Goal: Task Accomplishment & Management: Complete application form

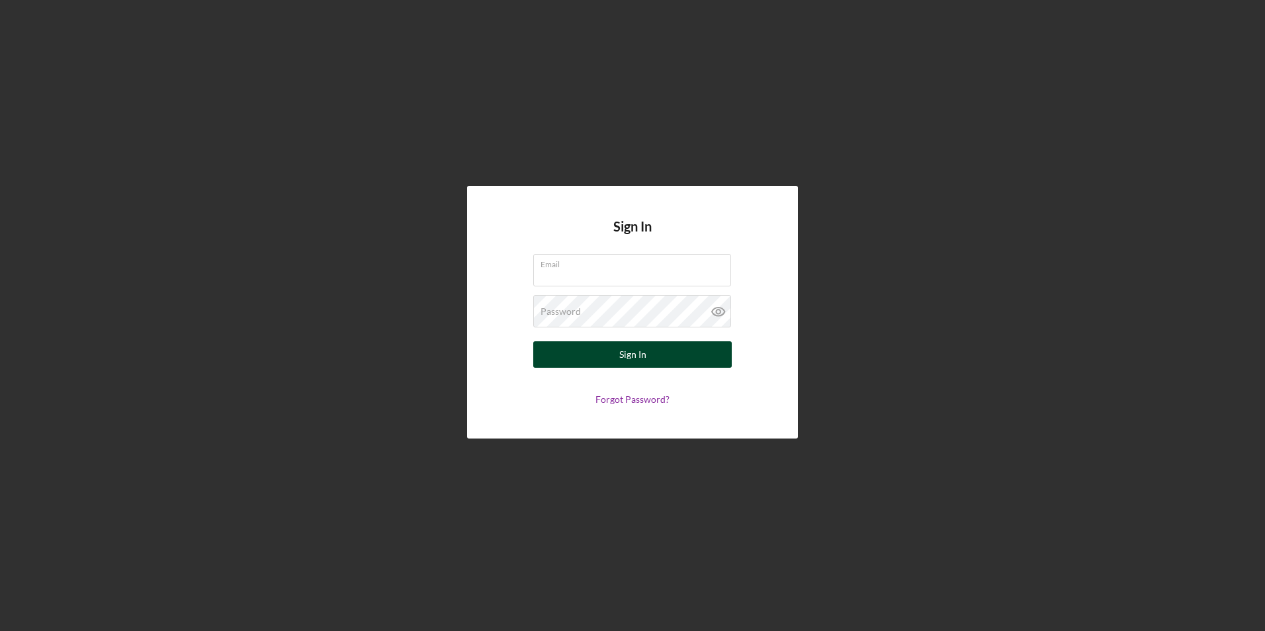
type input "[EMAIL_ADDRESS][DOMAIN_NAME]"
click at [629, 353] on div "Sign In" at bounding box center [632, 354] width 27 height 26
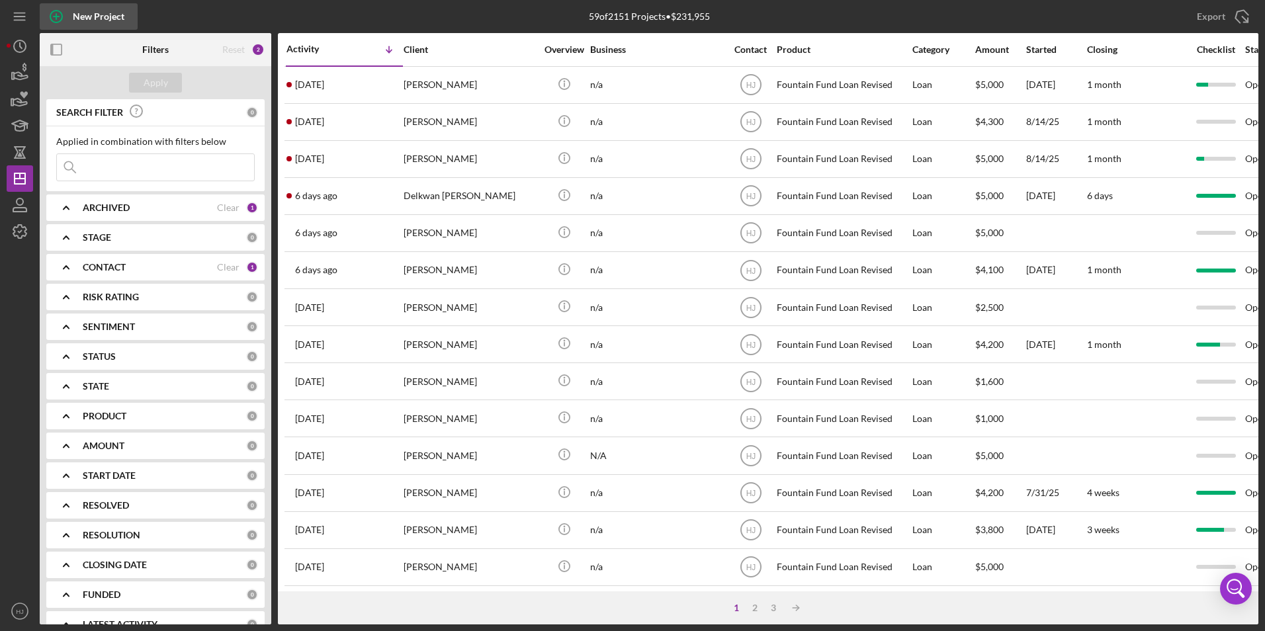
click at [93, 15] on div "New Project" at bounding box center [99, 16] width 52 height 26
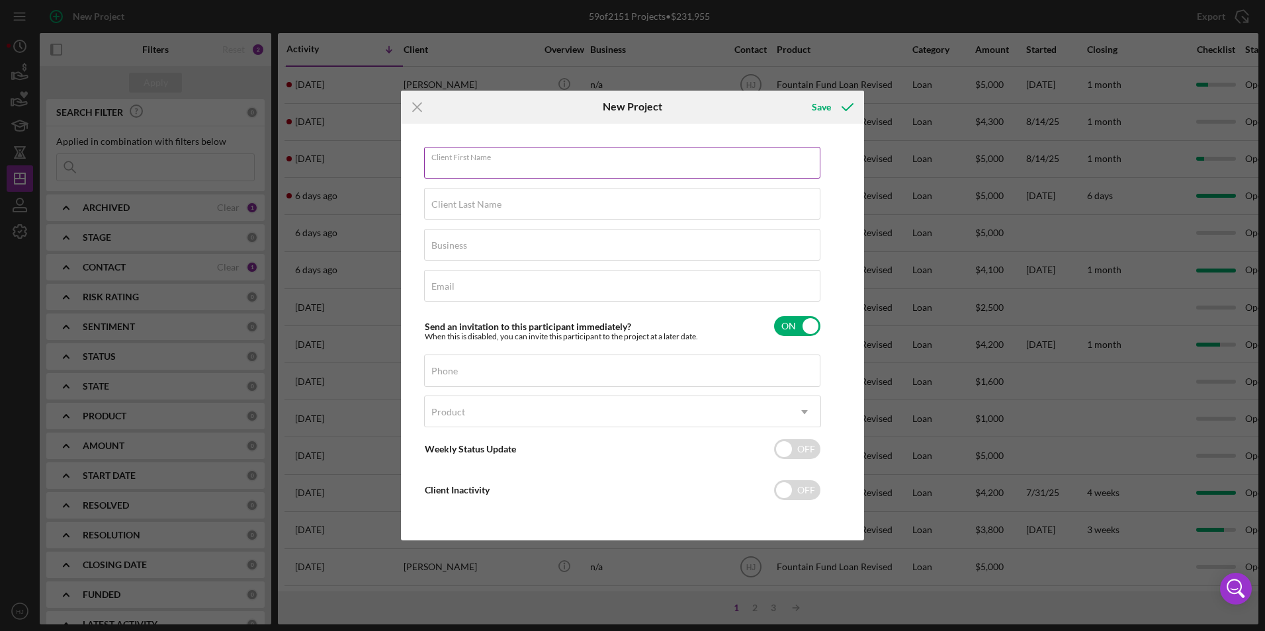
click at [520, 158] on div "Client First Name Required" at bounding box center [622, 163] width 397 height 33
type input "[PERSON_NAME]"
click at [452, 215] on input "Client Last Name" at bounding box center [622, 204] width 396 height 32
type input "[PERSON_NAME]"
click at [455, 240] on label "Business" at bounding box center [449, 245] width 36 height 11
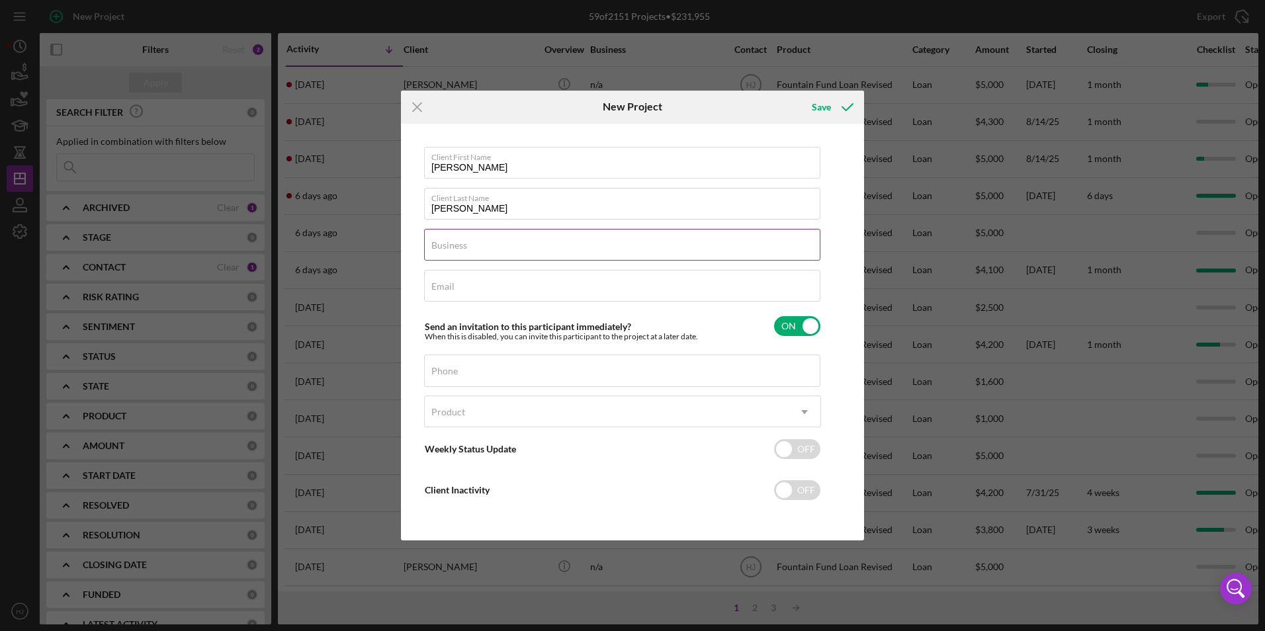
click at [455, 240] on input "Business" at bounding box center [622, 245] width 396 height 32
type input "n/a"
click at [441, 296] on input "Email" at bounding box center [622, 286] width 396 height 32
type input "[EMAIL_ADDRESS][DOMAIN_NAME]"
click at [464, 361] on div "Phone" at bounding box center [622, 371] width 397 height 33
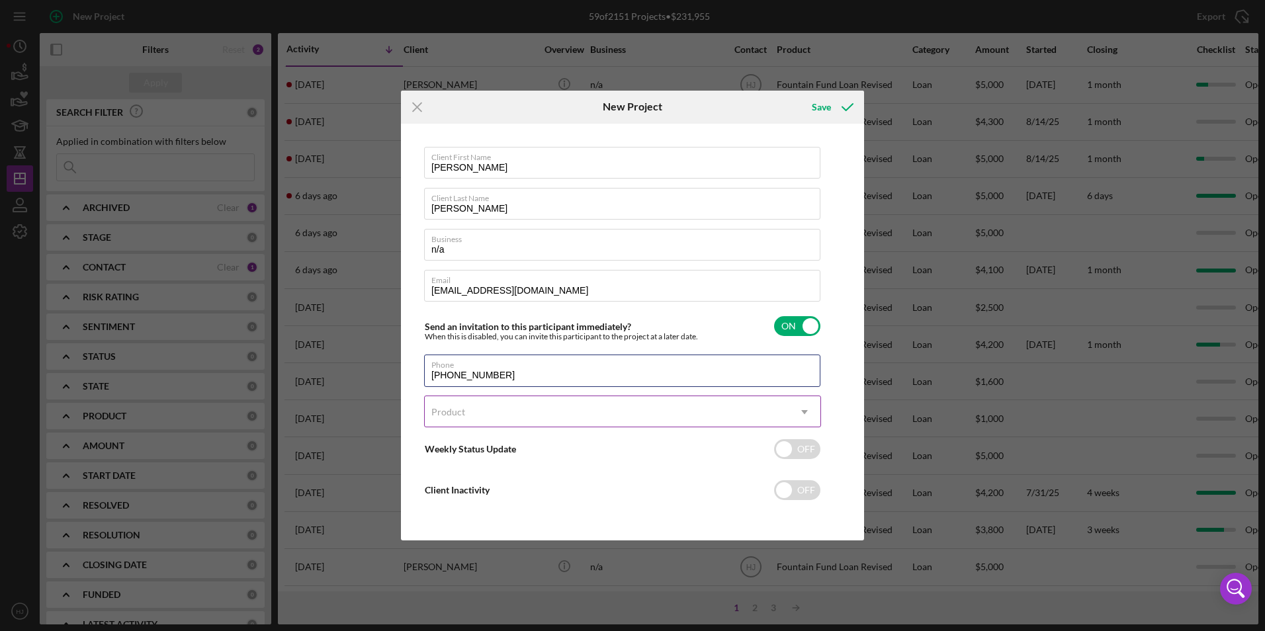
type input "[PHONE_NUMBER]"
click at [486, 417] on div "Product" at bounding box center [607, 412] width 364 height 30
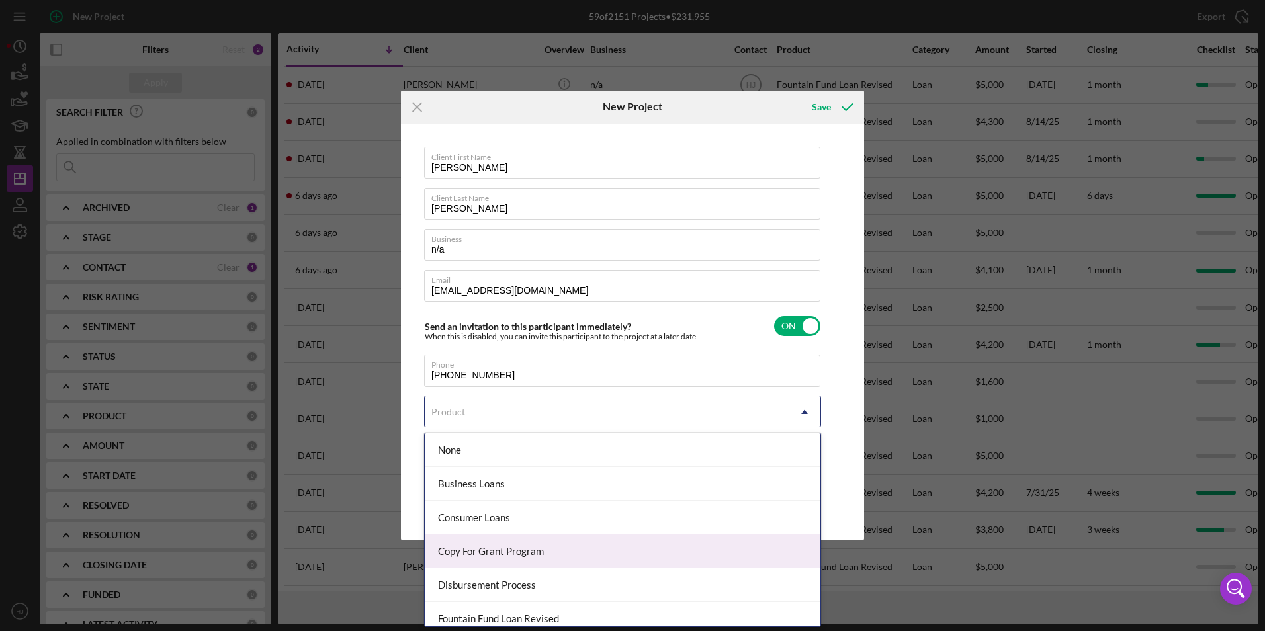
scroll to position [77, 0]
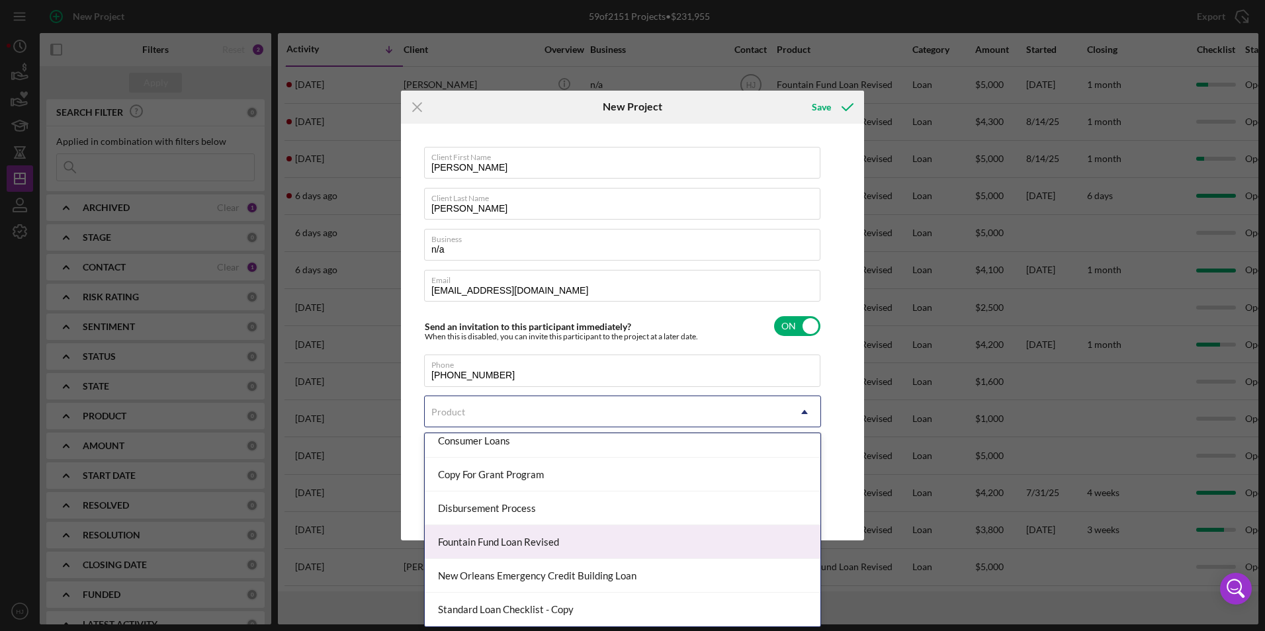
click at [513, 545] on div "Fountain Fund Loan Revised" at bounding box center [623, 542] width 396 height 34
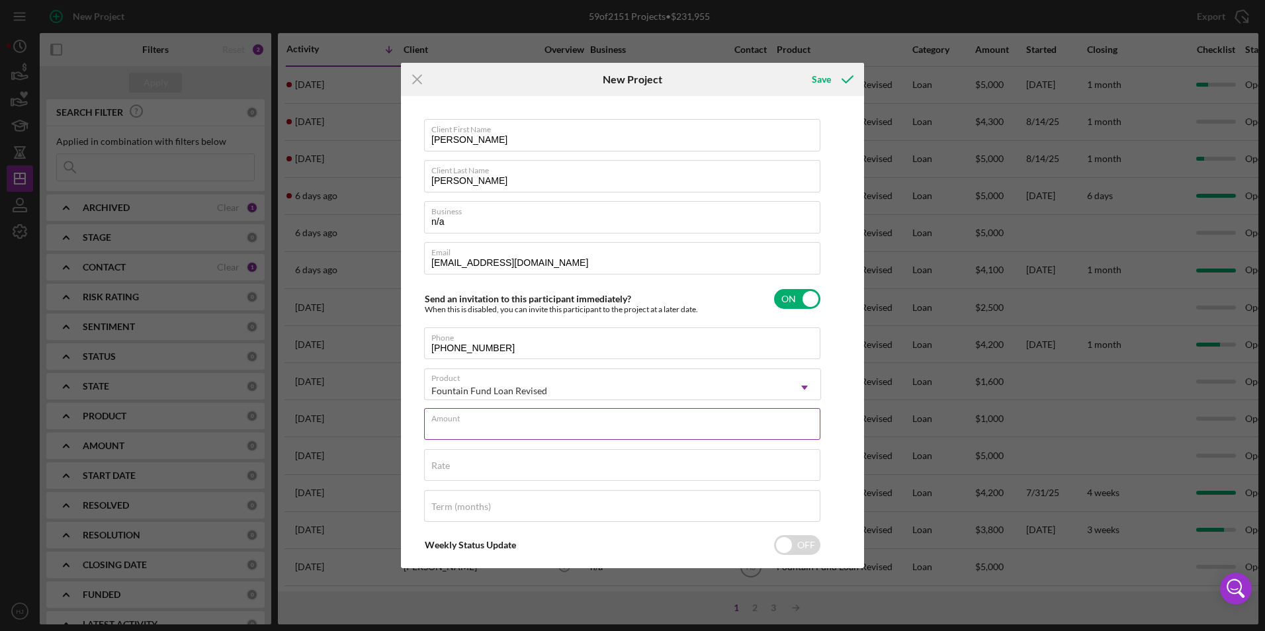
click at [486, 429] on input "Amount" at bounding box center [622, 424] width 396 height 32
type input "$5,000"
click at [459, 472] on input "Rate" at bounding box center [622, 465] width 396 height 32
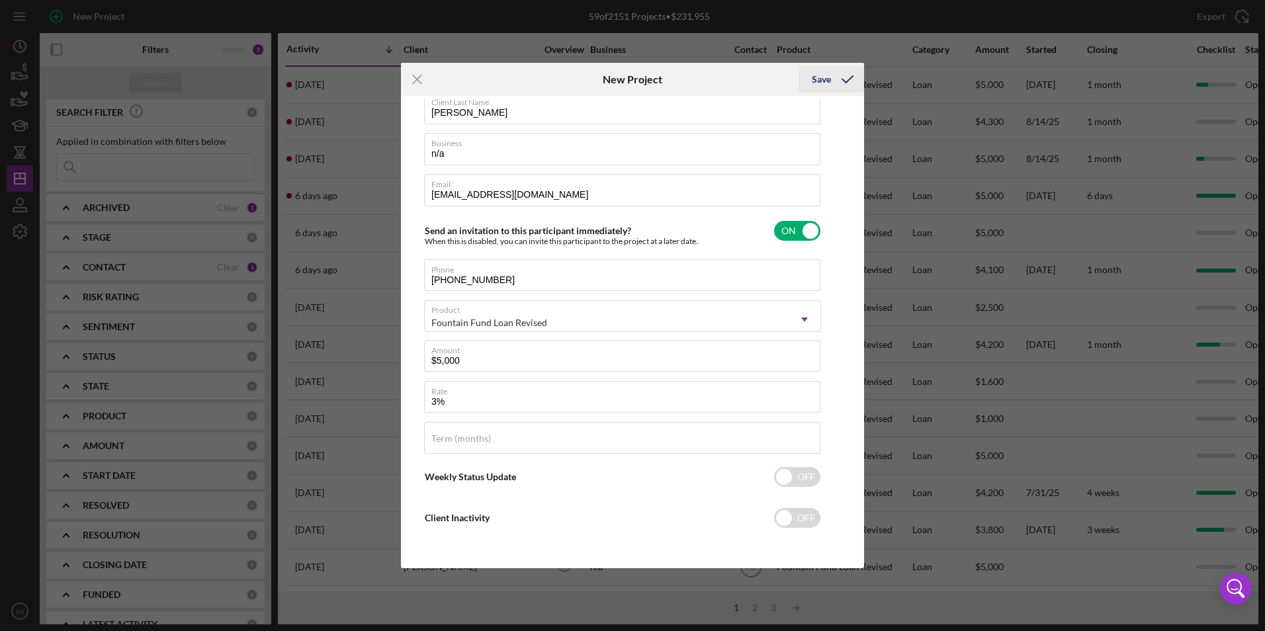
type input "3.000%"
click at [824, 83] on div "Save" at bounding box center [821, 79] width 19 height 26
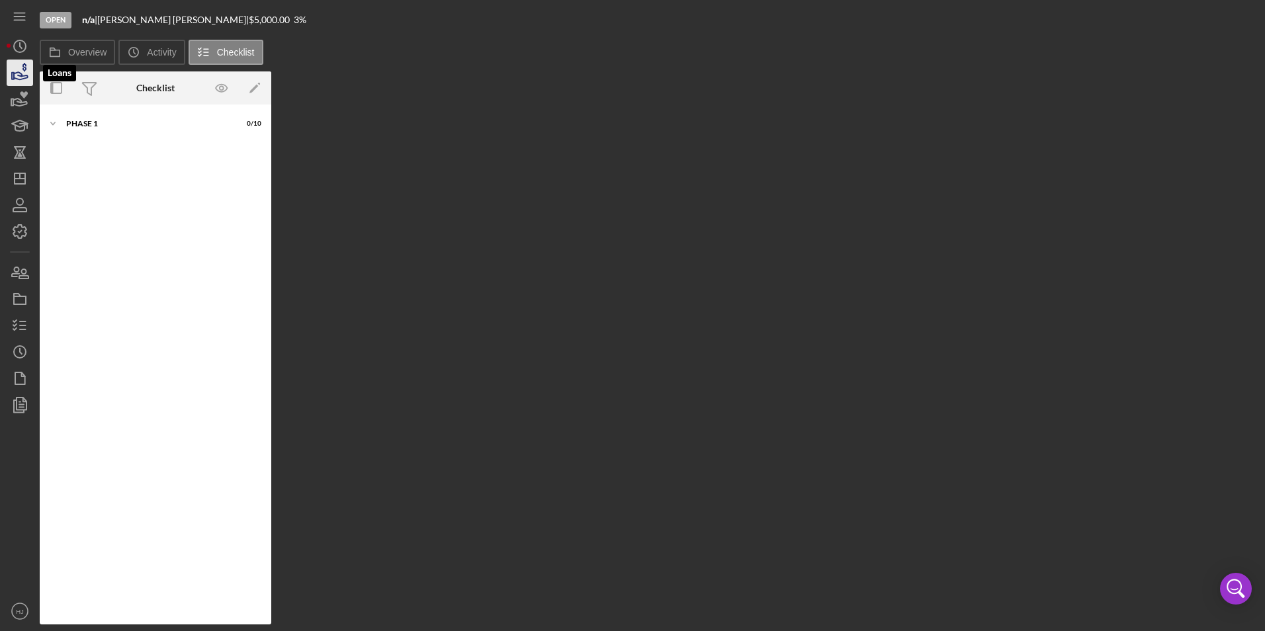
click at [10, 66] on icon "button" at bounding box center [19, 72] width 33 height 33
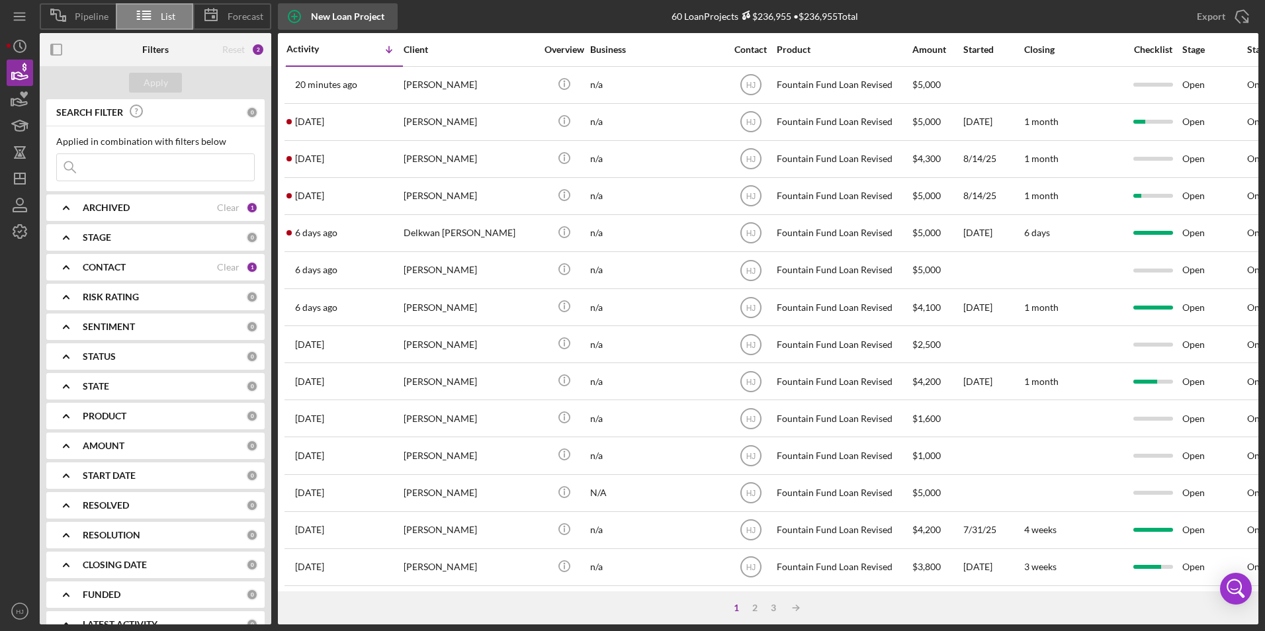
click at [315, 17] on div "New Loan Project" at bounding box center [347, 16] width 73 height 26
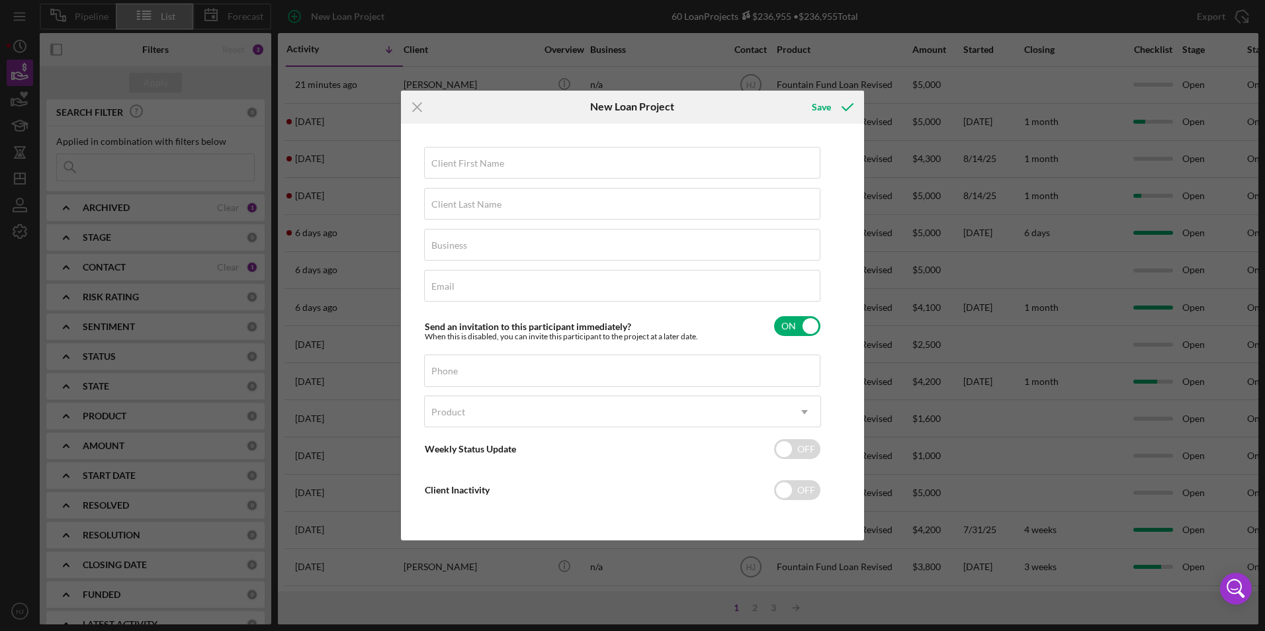
click at [460, 161] on label "Client First Name" at bounding box center [467, 163] width 73 height 11
click at [460, 161] on input "Client First Name" at bounding box center [622, 163] width 396 height 32
type input "[PERSON_NAME]"
click at [438, 206] on label "Client Last Name" at bounding box center [466, 204] width 70 height 11
click at [438, 206] on input "Client Last Name" at bounding box center [622, 204] width 396 height 32
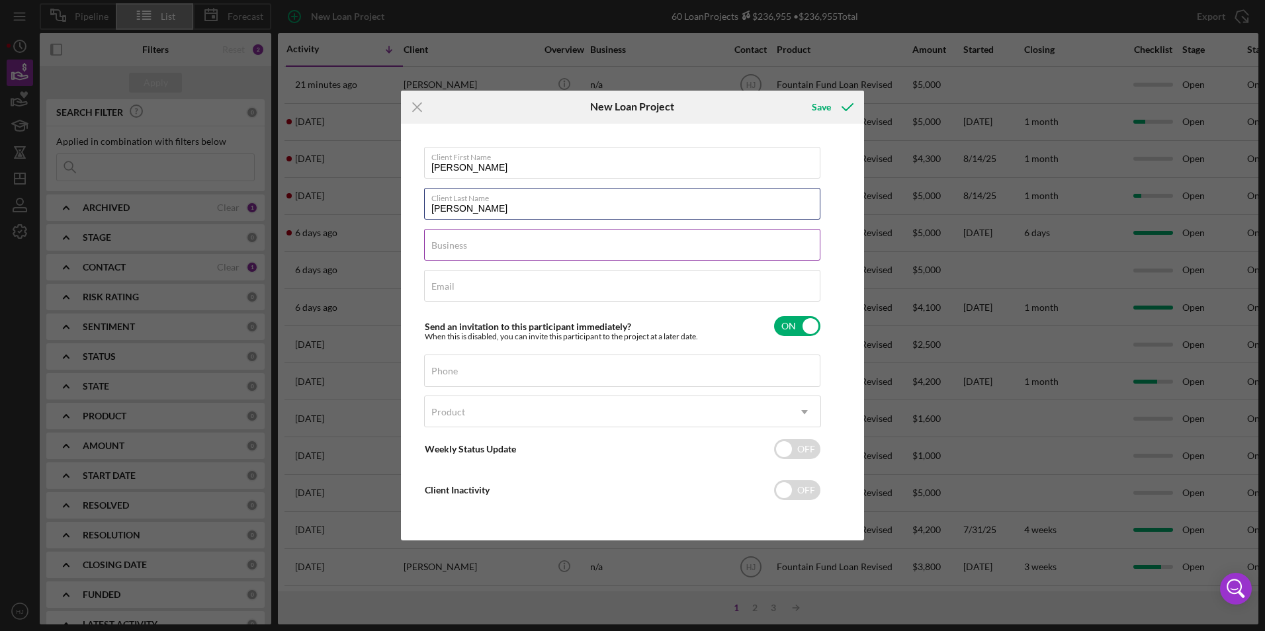
type input "[PERSON_NAME]"
click at [441, 242] on label "Business" at bounding box center [449, 245] width 36 height 11
click at [441, 242] on input "Business" at bounding box center [622, 245] width 396 height 32
type input "n/a"
click at [429, 279] on input "Email" at bounding box center [622, 286] width 396 height 32
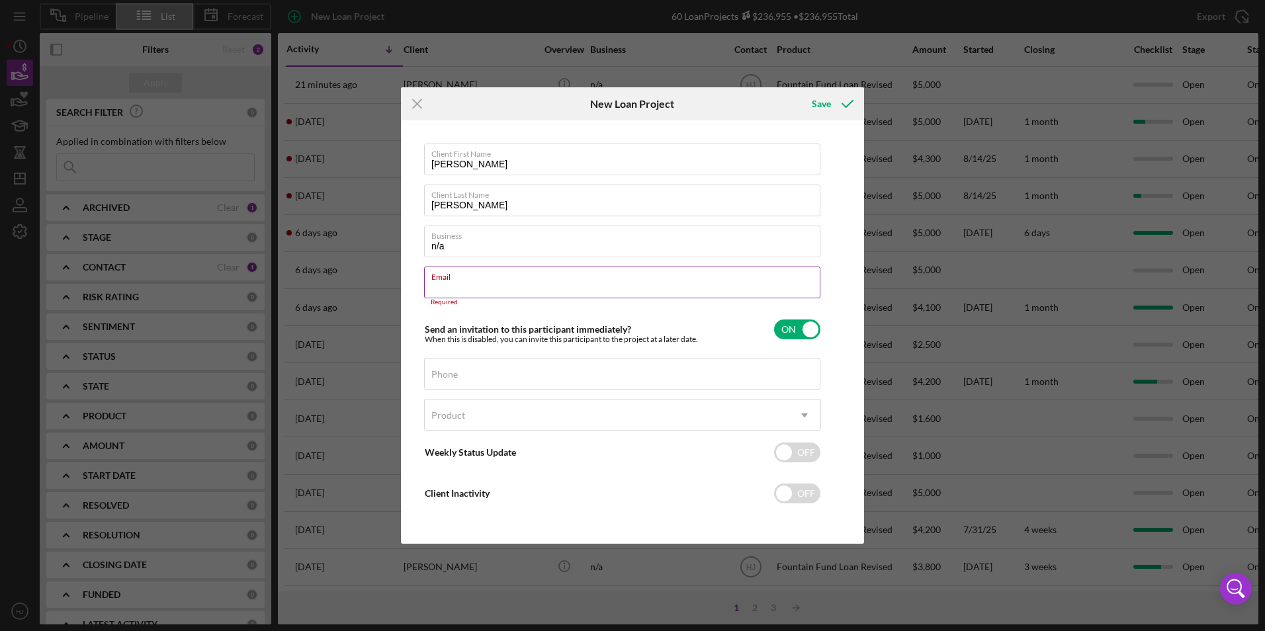
click at [467, 277] on label "Email" at bounding box center [625, 274] width 389 height 15
click at [467, 277] on input "Email" at bounding box center [622, 283] width 396 height 32
click at [546, 283] on input "V" at bounding box center [622, 283] width 396 height 32
type input "V"
click at [582, 268] on label "Email" at bounding box center [625, 274] width 389 height 15
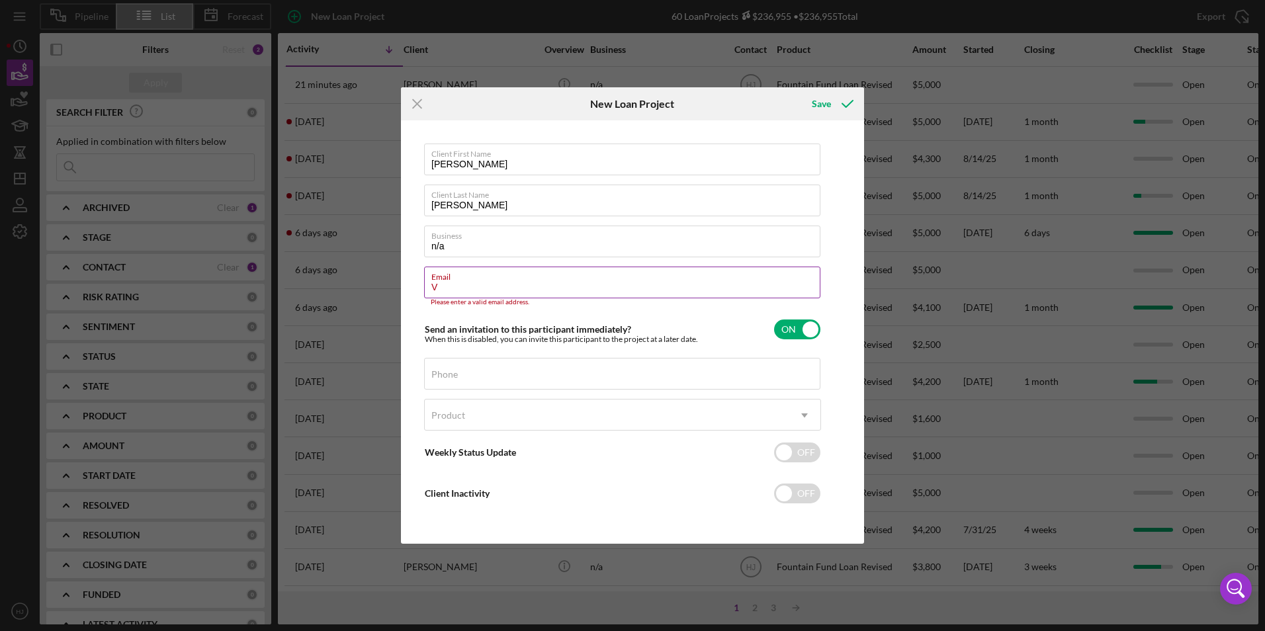
click at [582, 268] on input "V" at bounding box center [622, 283] width 396 height 32
click at [477, 287] on input "V" at bounding box center [622, 283] width 396 height 32
type input "V"
paste input "$ 1500"
type input "$"
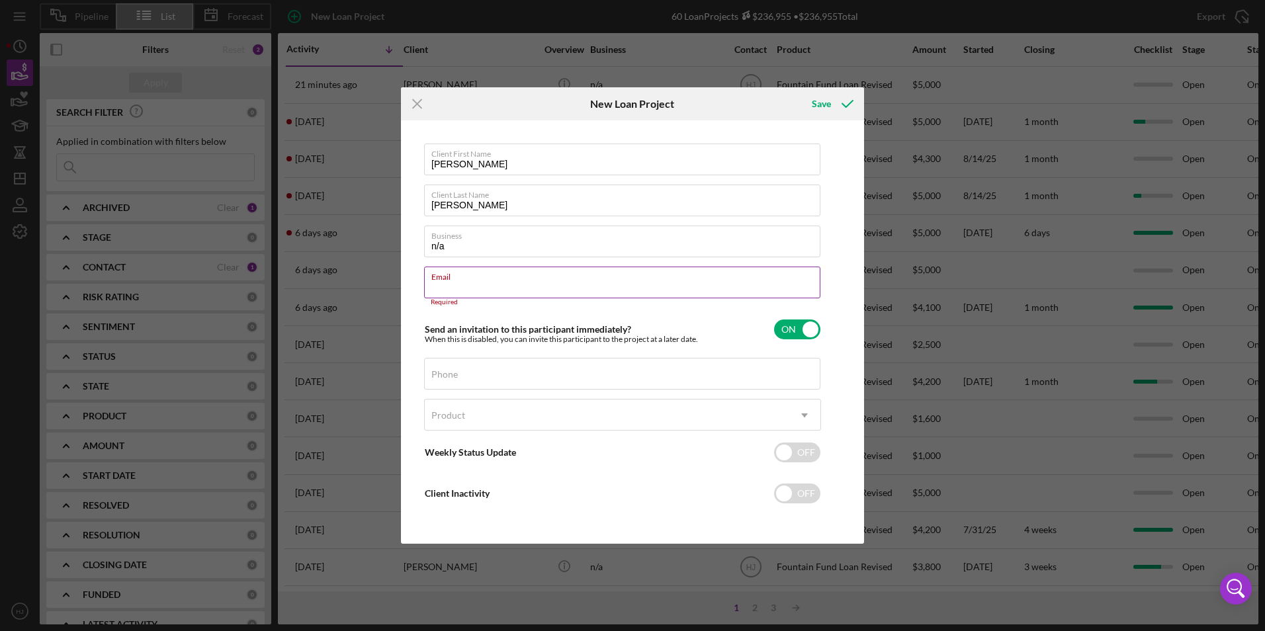
paste input ": [EMAIL_ADDRESS]"
click at [438, 287] on input ": [EMAIL_ADDRESS]" at bounding box center [622, 283] width 396 height 32
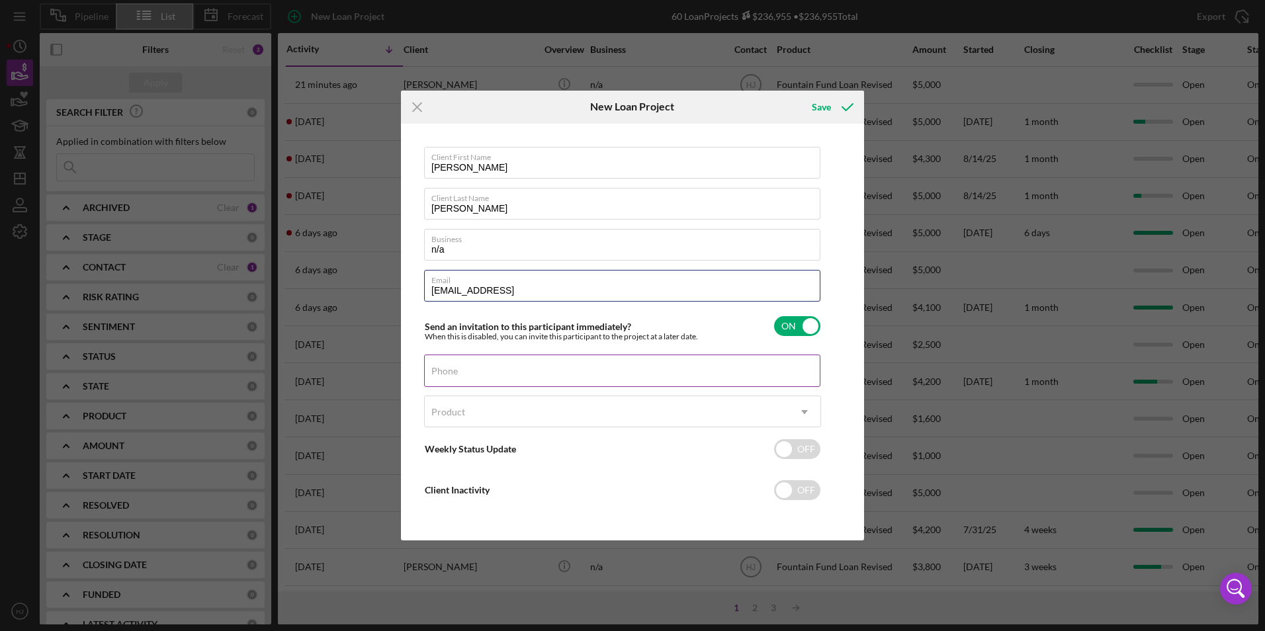
type input "[EMAIL_ADDRESS]"
click at [478, 364] on div "Phone" at bounding box center [622, 371] width 397 height 33
click at [472, 368] on div "Phone" at bounding box center [622, 371] width 397 height 33
click at [464, 380] on input "Phone" at bounding box center [622, 371] width 396 height 32
paste input "[PHONE_NUMBER]"
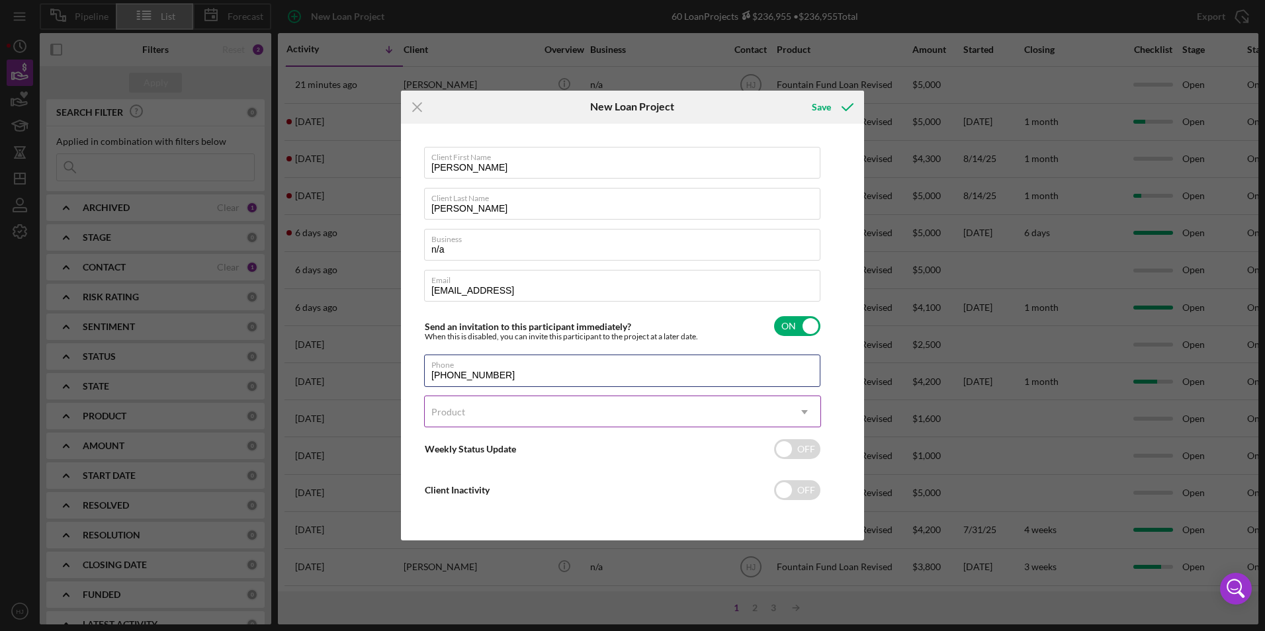
type input "[PHONE_NUMBER]"
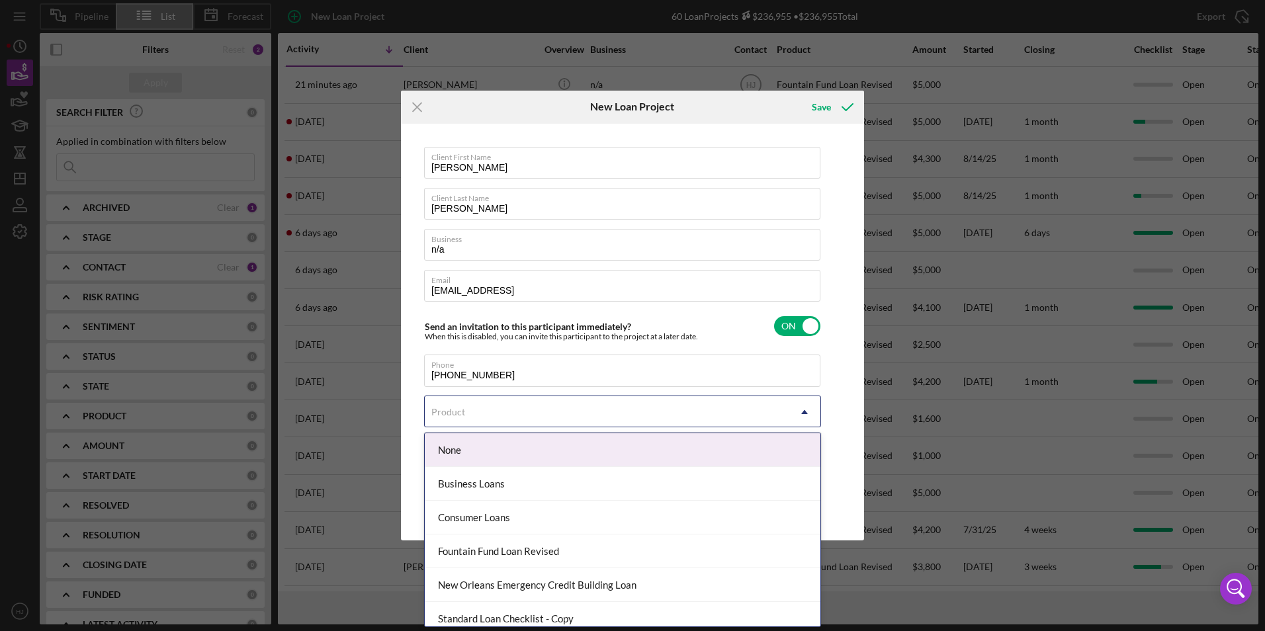
click at [447, 412] on div "Product" at bounding box center [448, 412] width 34 height 11
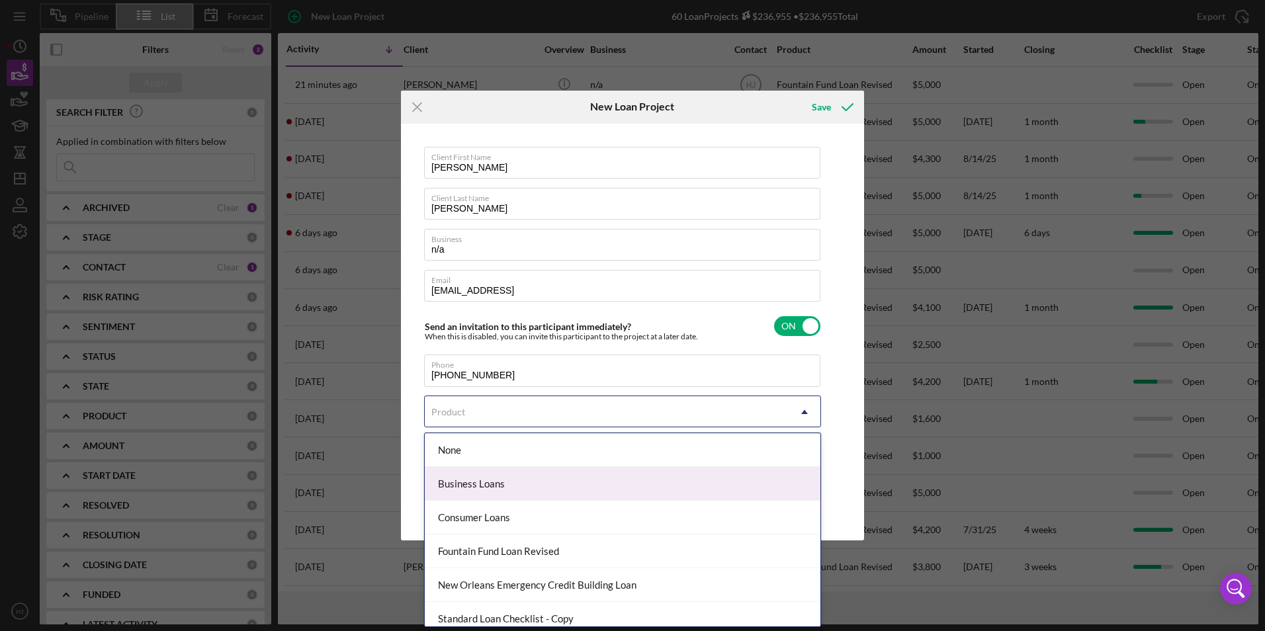
scroll to position [9, 0]
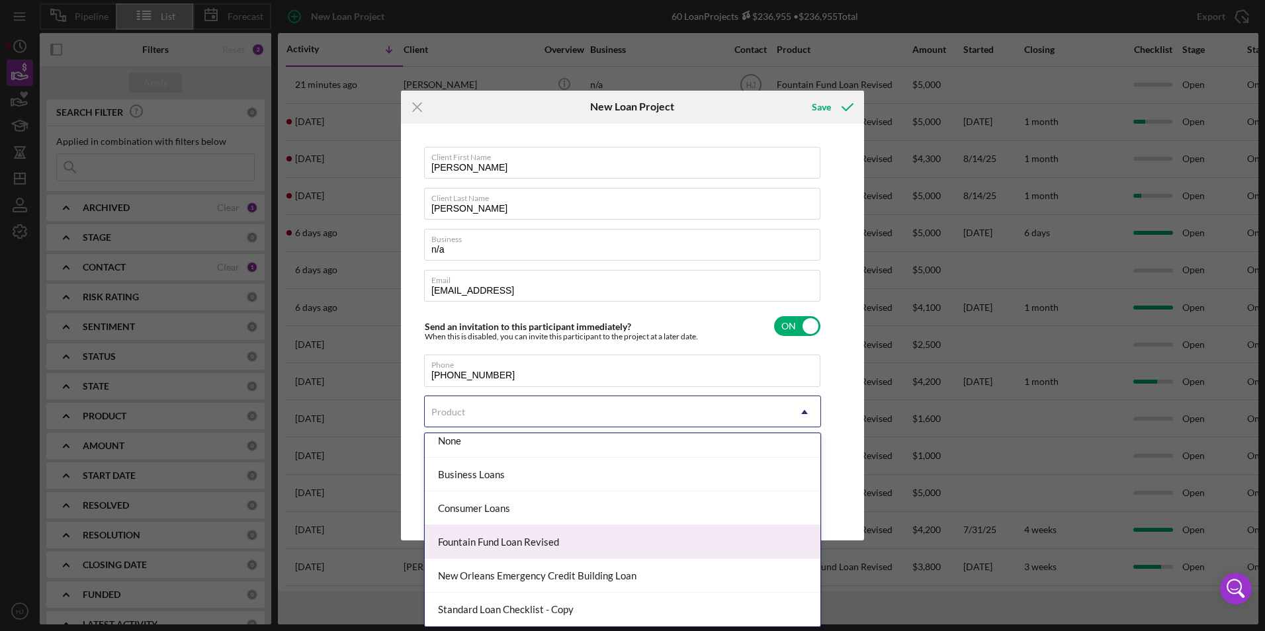
click at [521, 546] on div "Fountain Fund Loan Revised" at bounding box center [623, 542] width 396 height 34
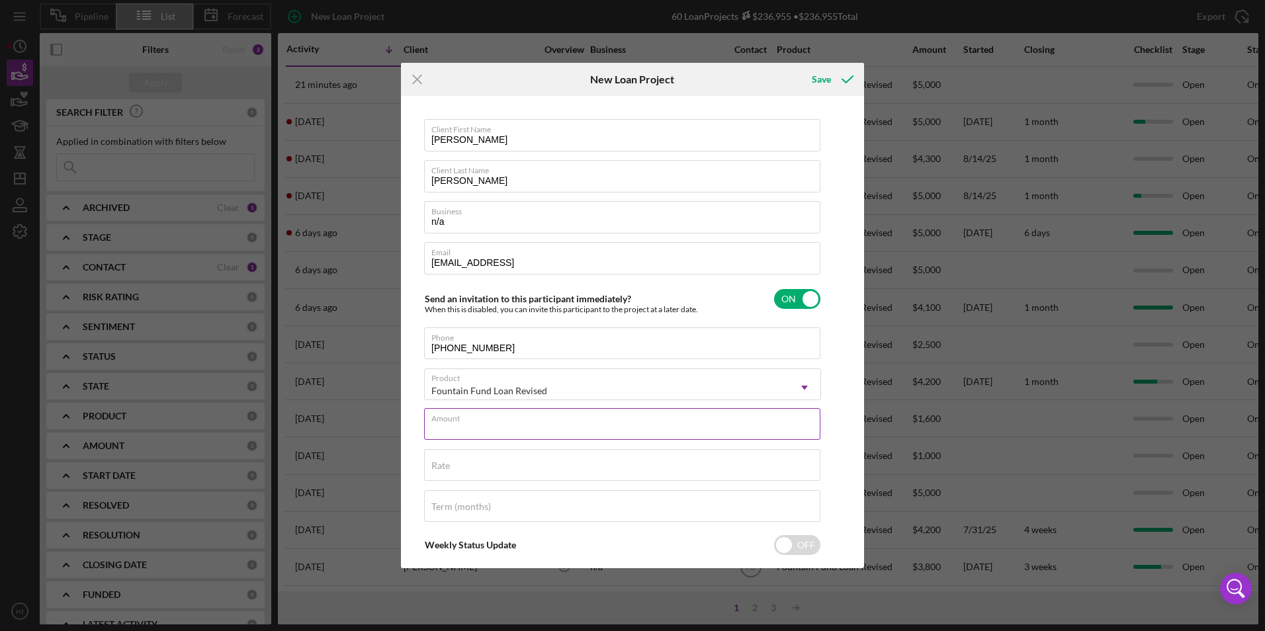
click at [485, 428] on input "Amount" at bounding box center [622, 424] width 396 height 32
type input "$1,500"
click at [472, 462] on div "Rate" at bounding box center [622, 465] width 397 height 33
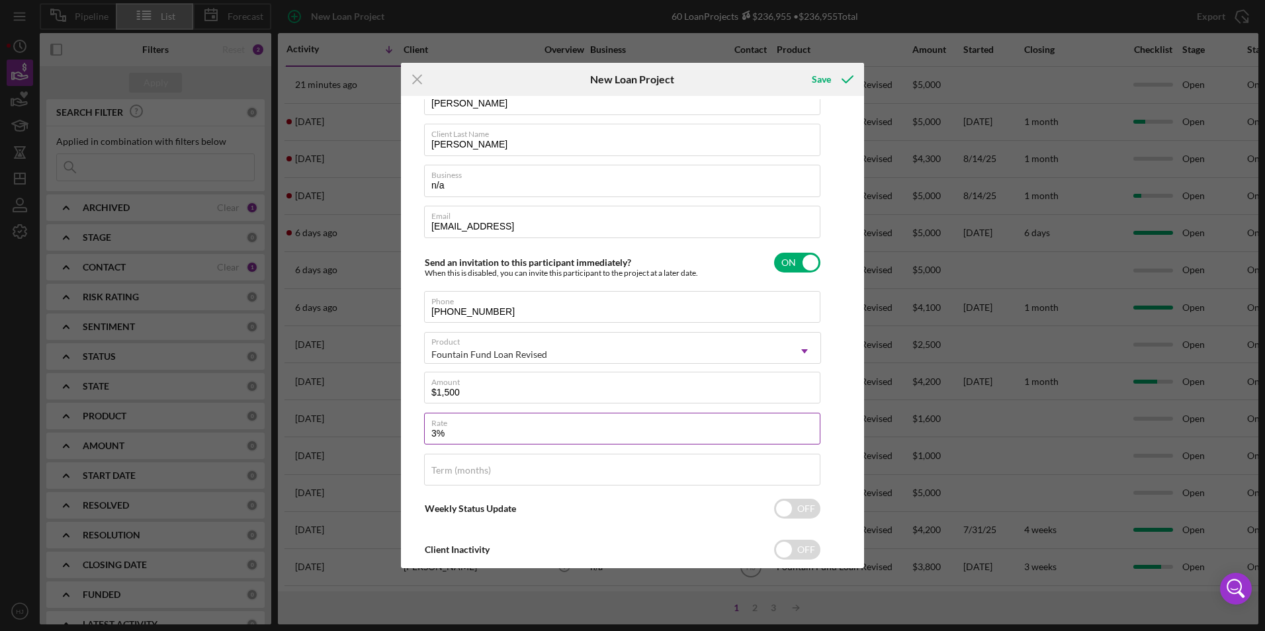
scroll to position [68, 0]
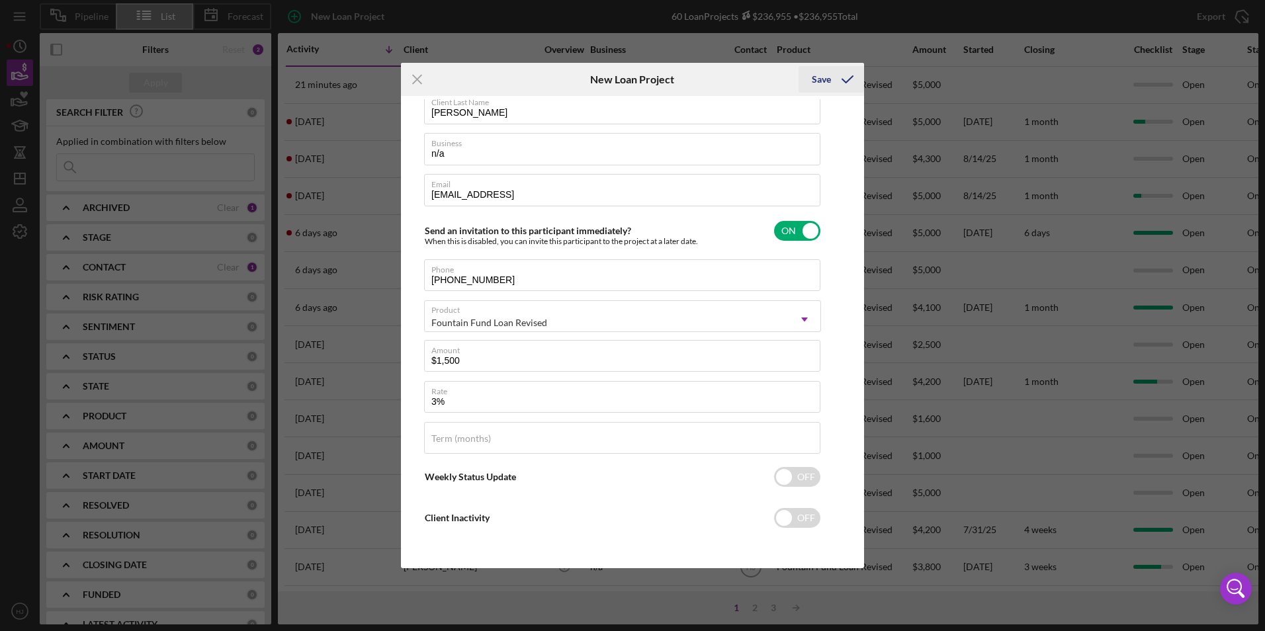
type input "3.000%"
click at [826, 85] on div "Save" at bounding box center [821, 79] width 19 height 26
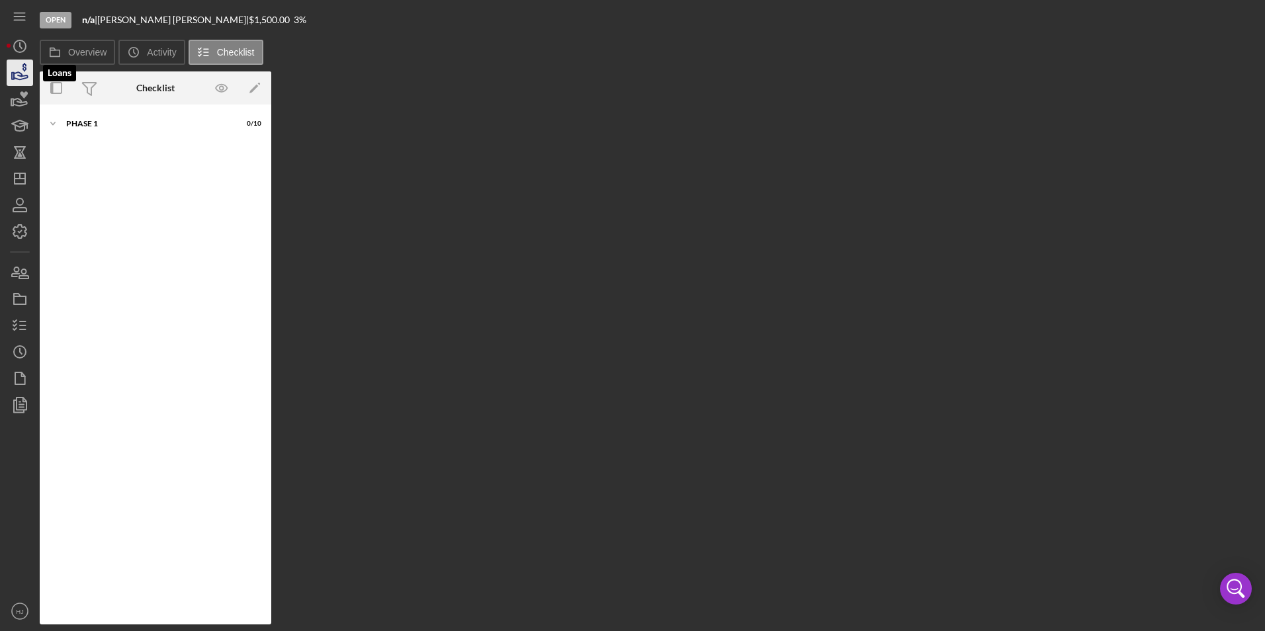
click at [17, 69] on icon "button" at bounding box center [19, 72] width 33 height 33
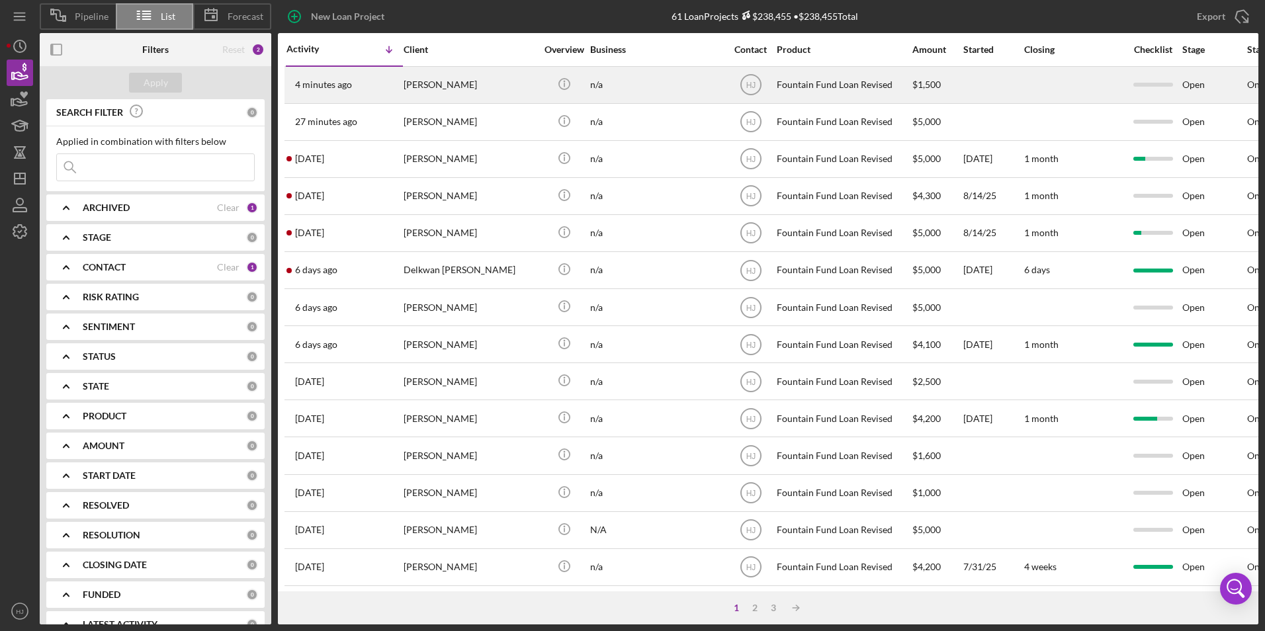
click at [421, 98] on div "[PERSON_NAME]" at bounding box center [470, 84] width 132 height 35
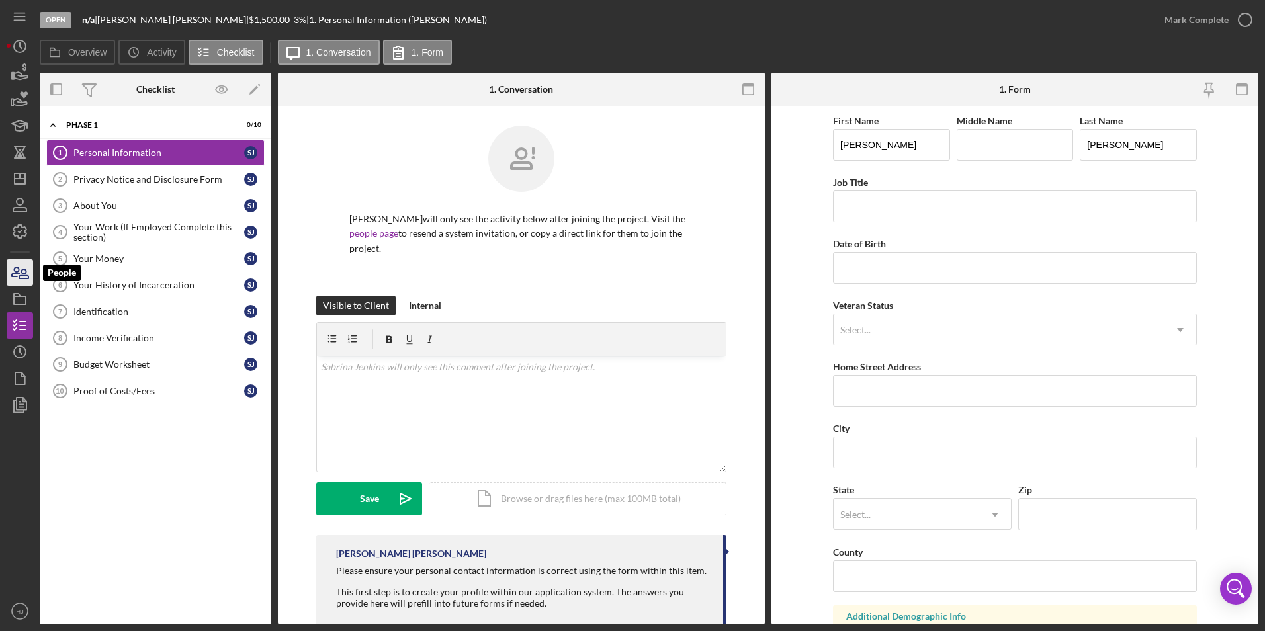
click at [15, 278] on icon "button" at bounding box center [19, 272] width 33 height 33
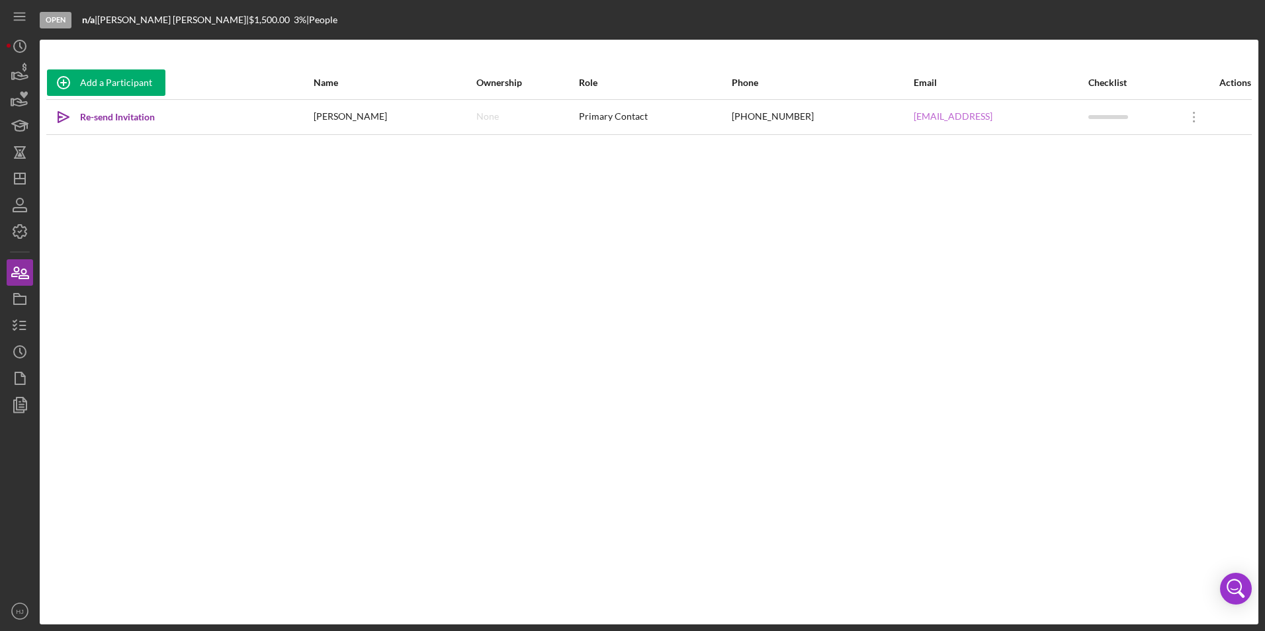
click at [925, 116] on link "[EMAIL_ADDRESS]" at bounding box center [953, 116] width 79 height 11
click at [958, 111] on link "[EMAIL_ADDRESS]" at bounding box center [953, 116] width 79 height 11
click at [1184, 109] on icon "Icon/Overflow" at bounding box center [1194, 117] width 33 height 33
click at [1096, 138] on div "Icon/Edit Edit Icon/Link Get Invitation Link" at bounding box center [1132, 165] width 150 height 58
click at [938, 117] on link "[EMAIL_ADDRESS]" at bounding box center [953, 116] width 79 height 11
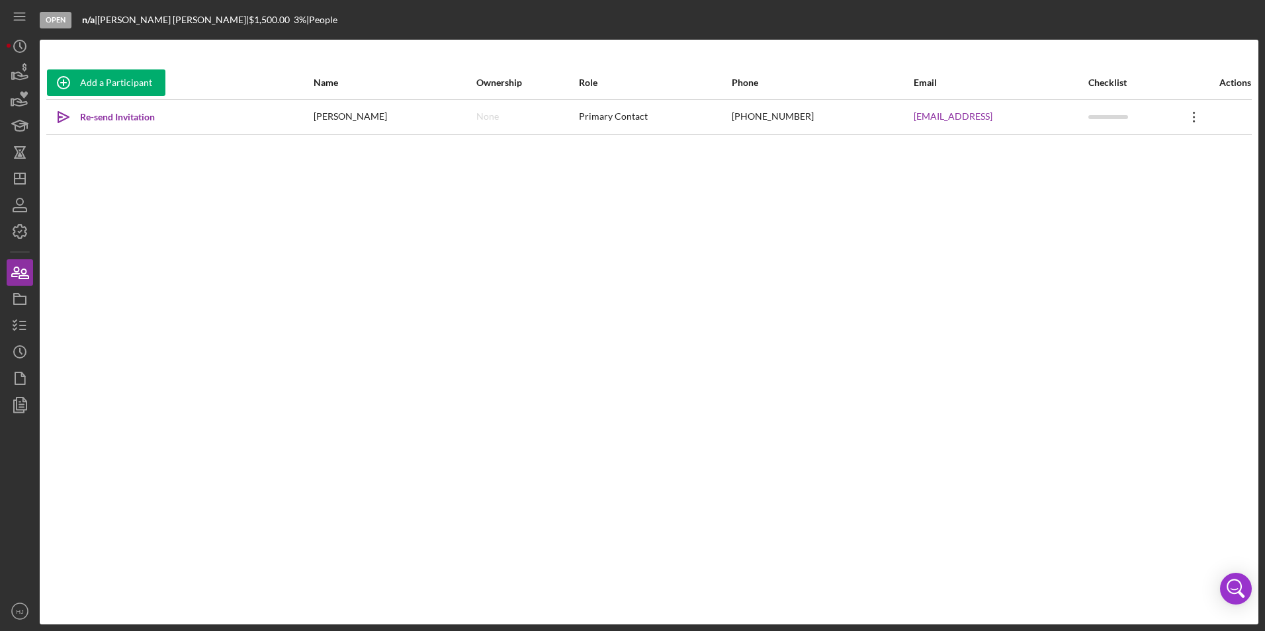
click at [1194, 120] on icon "Icon/Overflow" at bounding box center [1194, 117] width 33 height 33
click at [1104, 153] on div "Icon/Edit Edit" at bounding box center [1132, 151] width 146 height 27
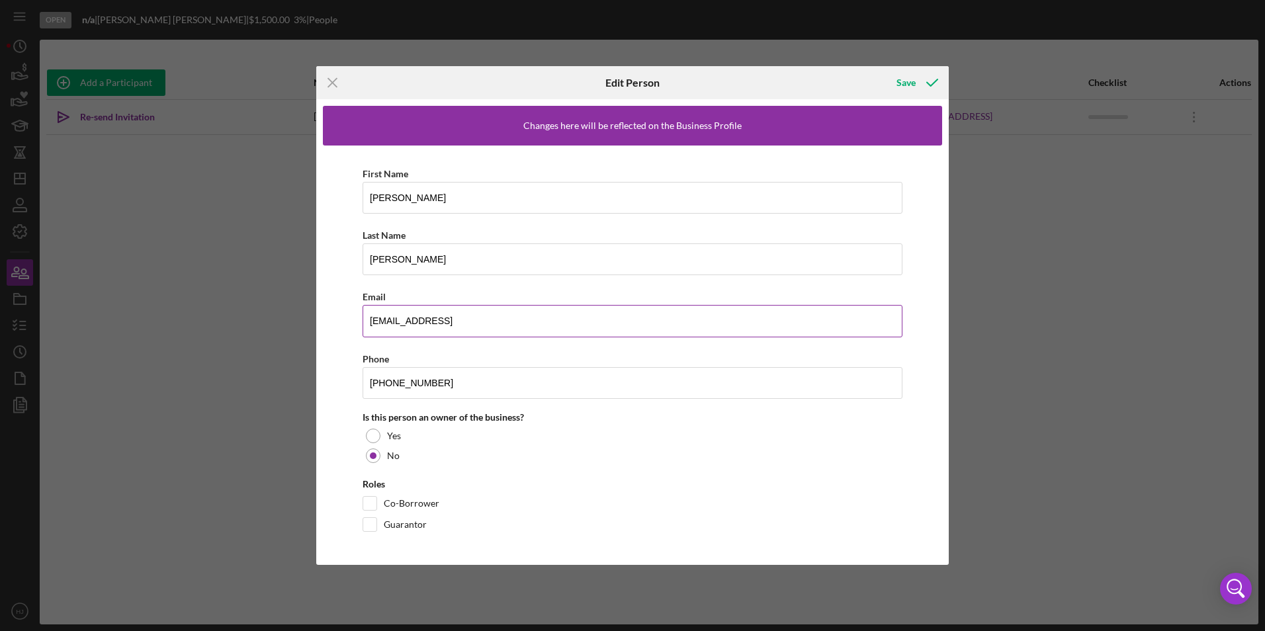
click at [465, 328] on input "[EMAIL_ADDRESS]" at bounding box center [633, 321] width 540 height 32
type input "[EMAIL_ADDRESS][DOMAIN_NAME]"
click at [900, 87] on div "Save" at bounding box center [905, 82] width 19 height 26
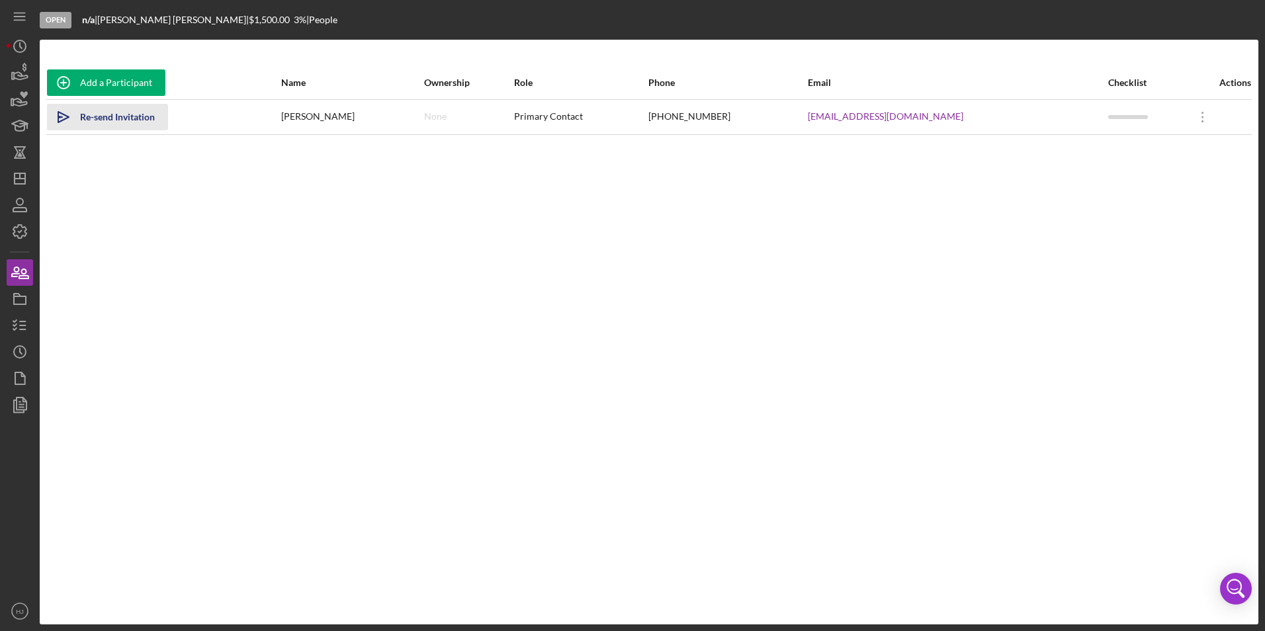
click at [118, 120] on div "Re-send Invitation" at bounding box center [117, 117] width 75 height 26
click at [27, 46] on icon "Icon/History" at bounding box center [19, 46] width 33 height 33
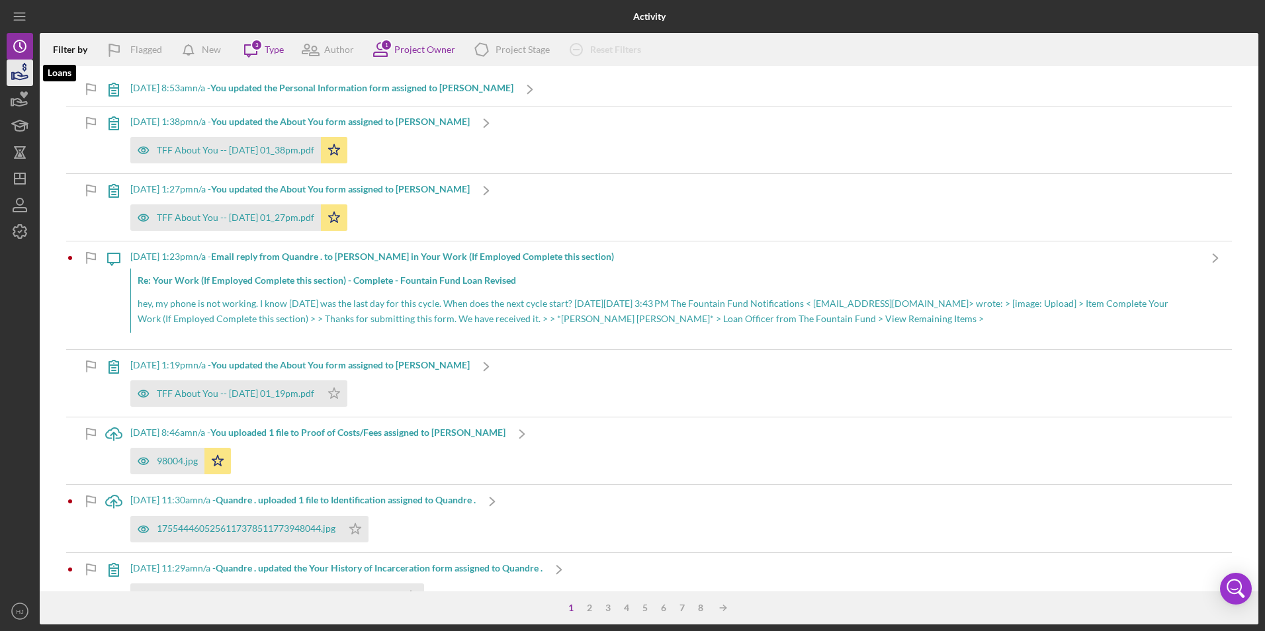
click at [15, 75] on icon "button" at bounding box center [19, 72] width 33 height 33
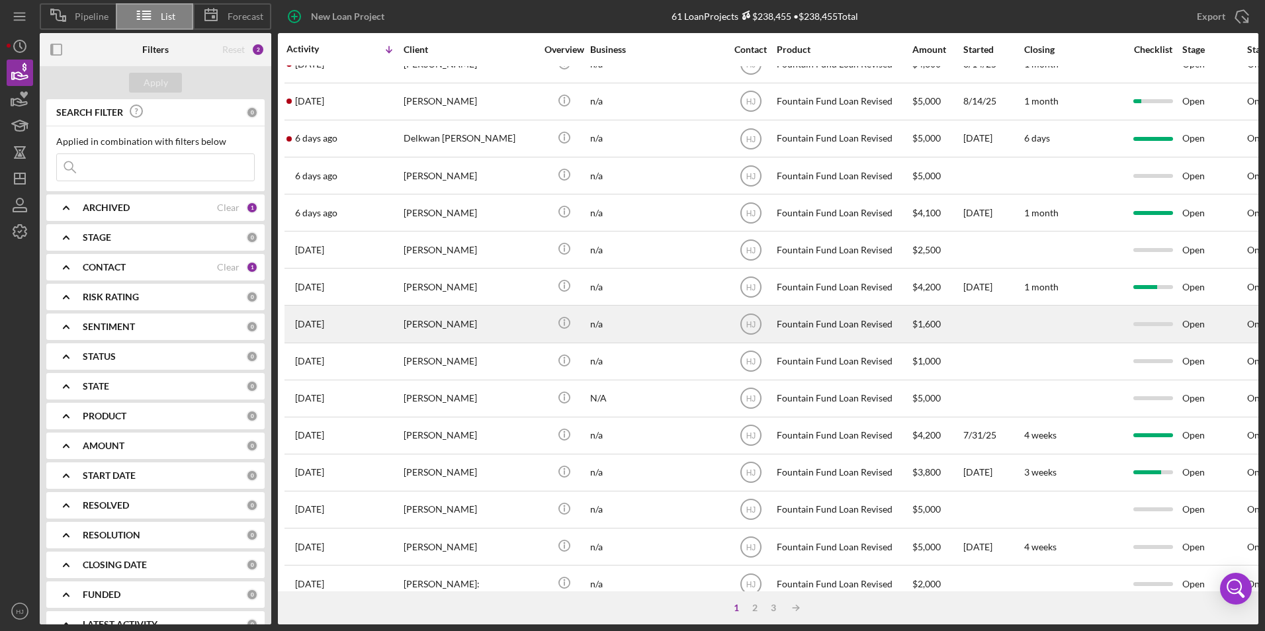
scroll to position [132, 0]
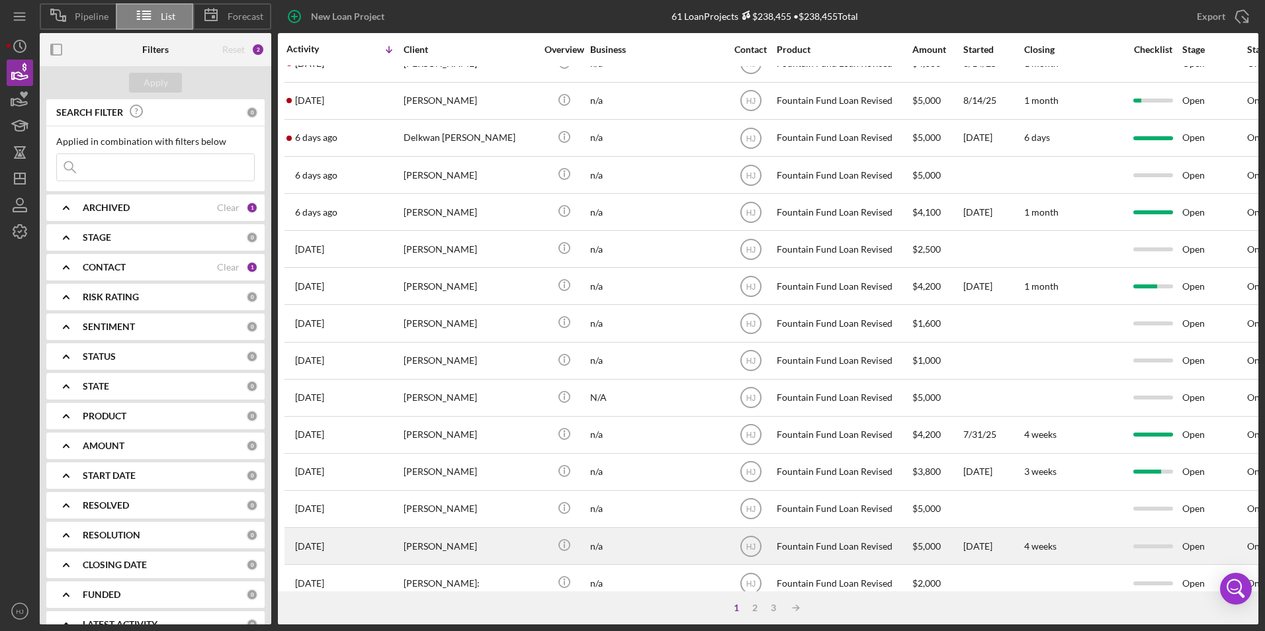
click at [433, 543] on div "[PERSON_NAME]" at bounding box center [470, 546] width 132 height 35
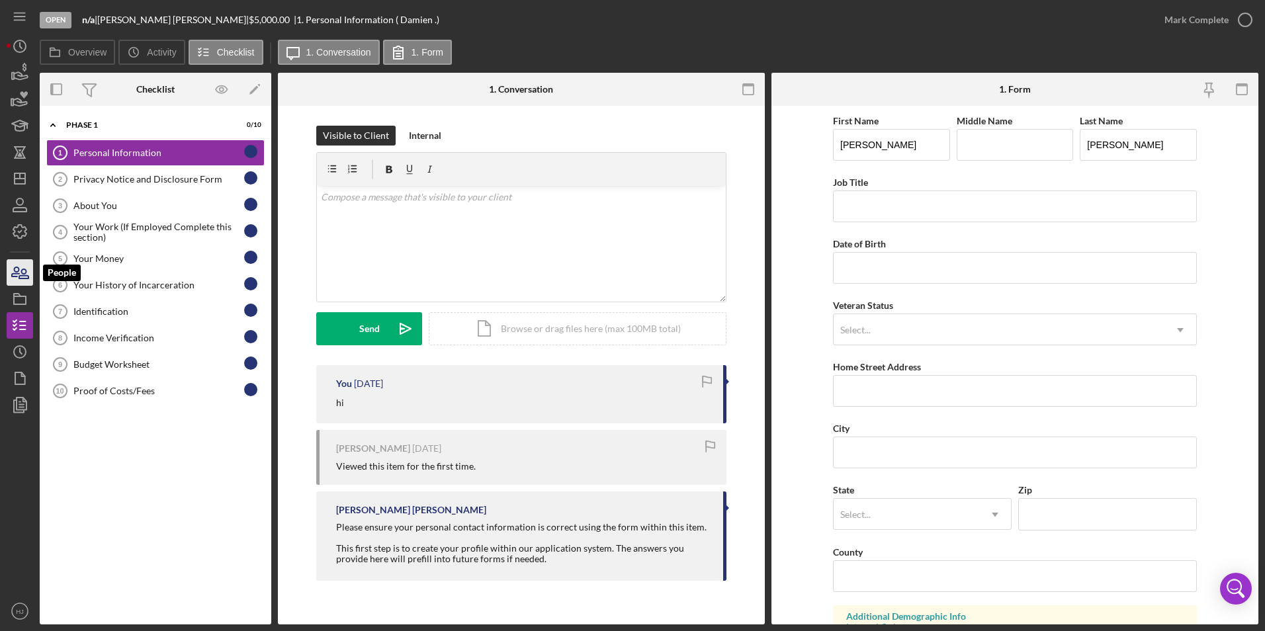
click at [20, 279] on icon "button" at bounding box center [23, 273] width 9 height 9
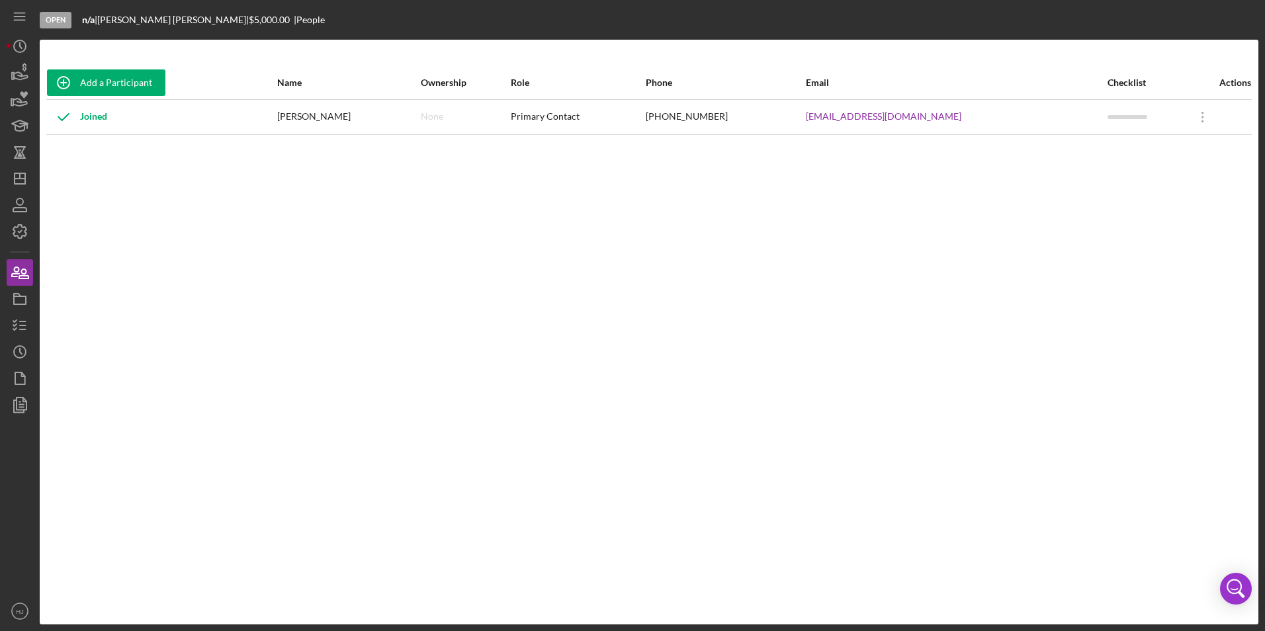
click at [1226, 89] on div "Actions" at bounding box center [1218, 83] width 65 height 32
click at [1229, 85] on div "Actions" at bounding box center [1218, 82] width 65 height 11
click at [1196, 123] on icon "Icon/Overflow" at bounding box center [1202, 117] width 33 height 33
drag, startPoint x: 692, startPoint y: 296, endPoint x: 496, endPoint y: 229, distance: 207.6
click at [688, 294] on div "Add a Participant Name Ownership Role Phone Email Checklist Actions Joined [PER…" at bounding box center [649, 332] width 1219 height 532
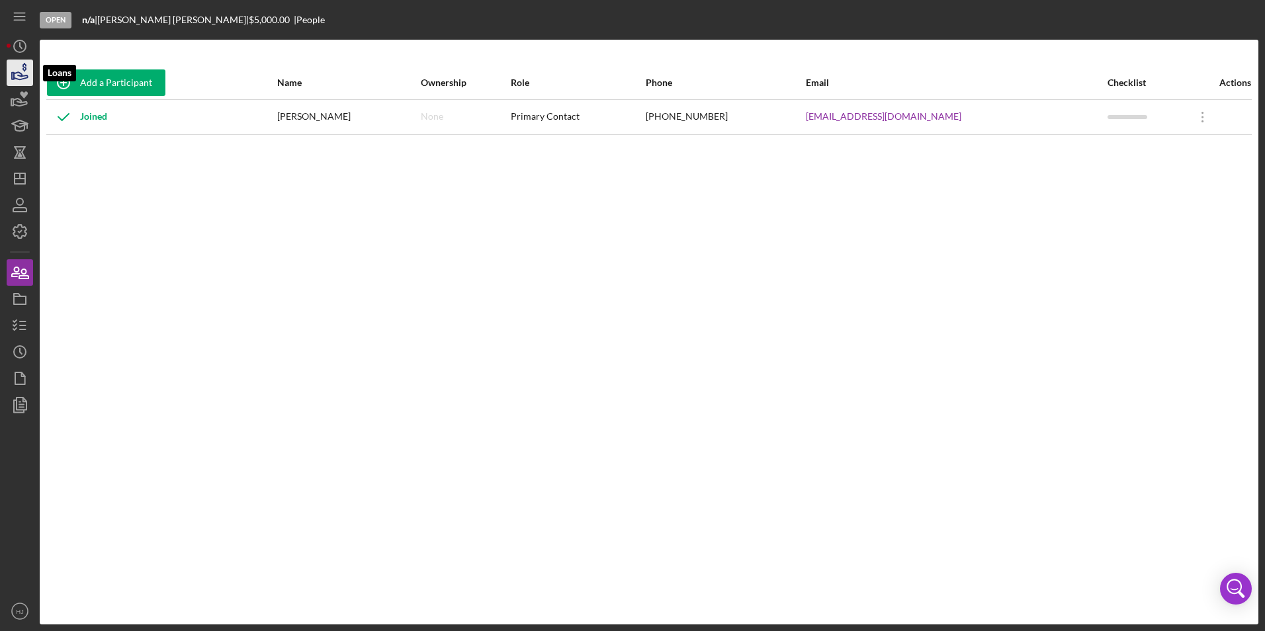
click at [19, 81] on icon "button" at bounding box center [19, 72] width 33 height 33
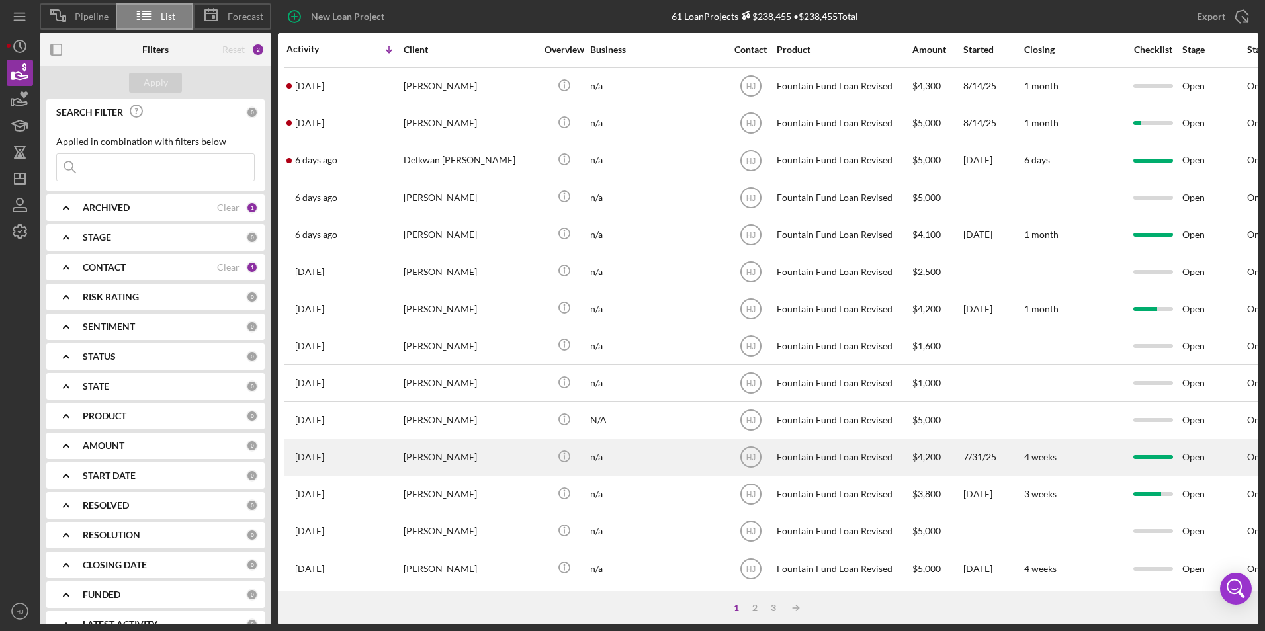
scroll to position [132, 0]
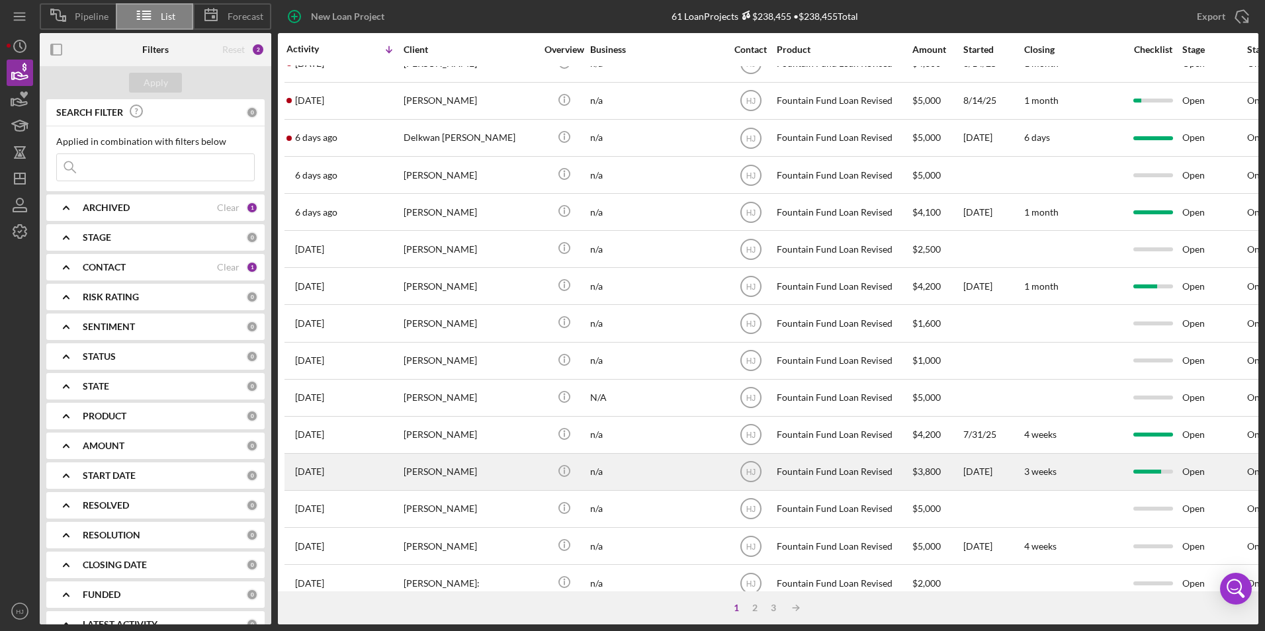
click at [447, 464] on div "[PERSON_NAME]" at bounding box center [470, 472] width 132 height 35
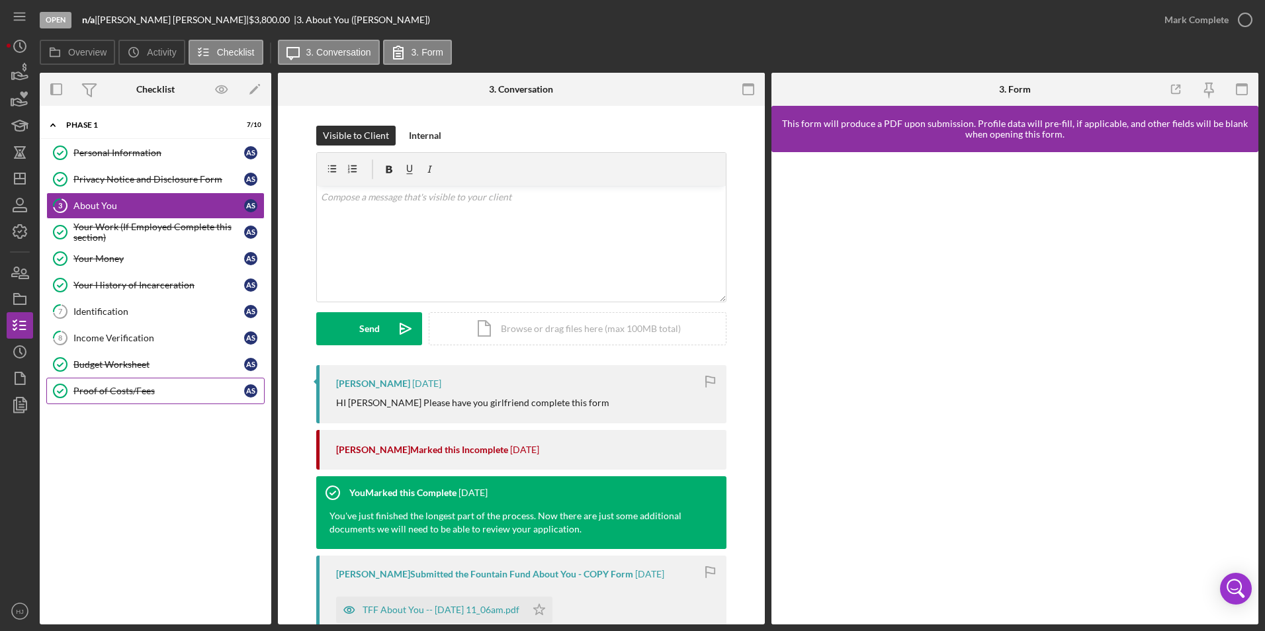
click at [148, 380] on link "Proof of Costs/Fees Proof of Costs/Fees A S" at bounding box center [155, 391] width 218 height 26
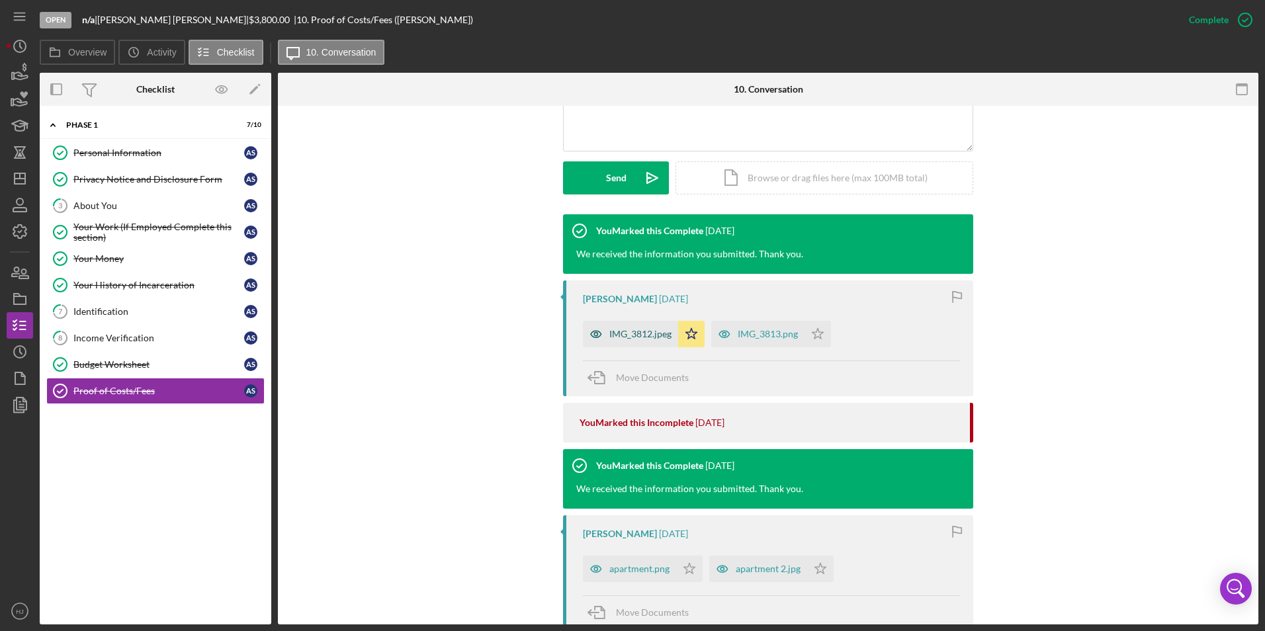
scroll to position [331, 0]
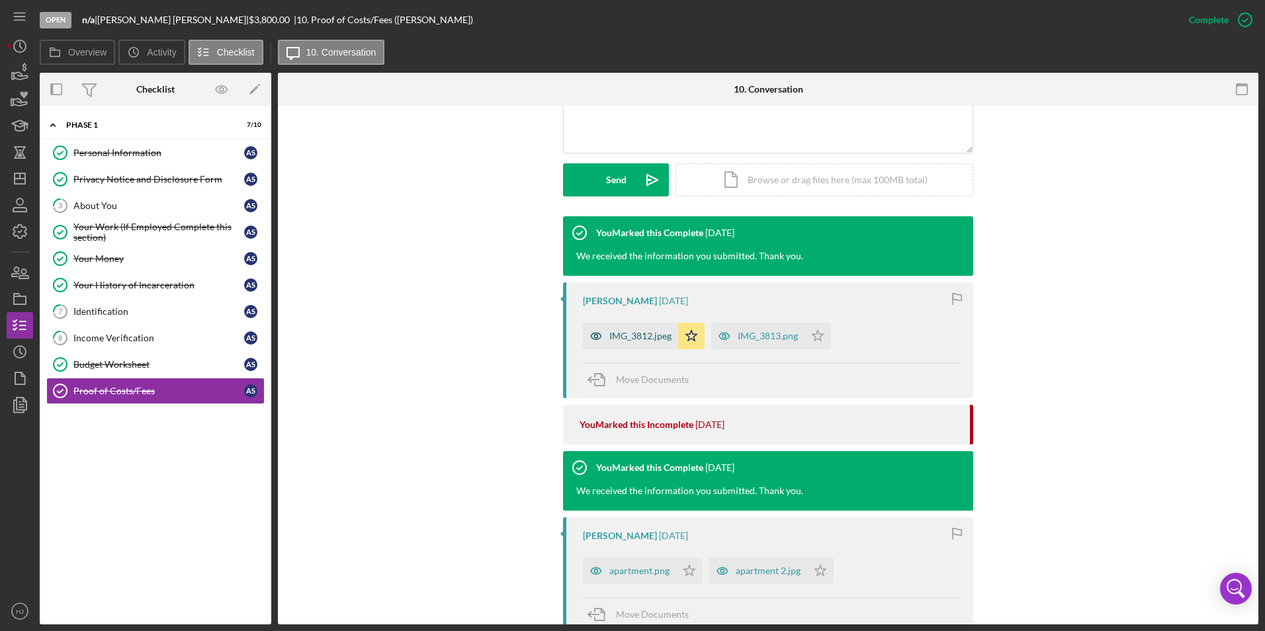
click at [644, 333] on div "IMG_3812.jpeg" at bounding box center [640, 336] width 62 height 11
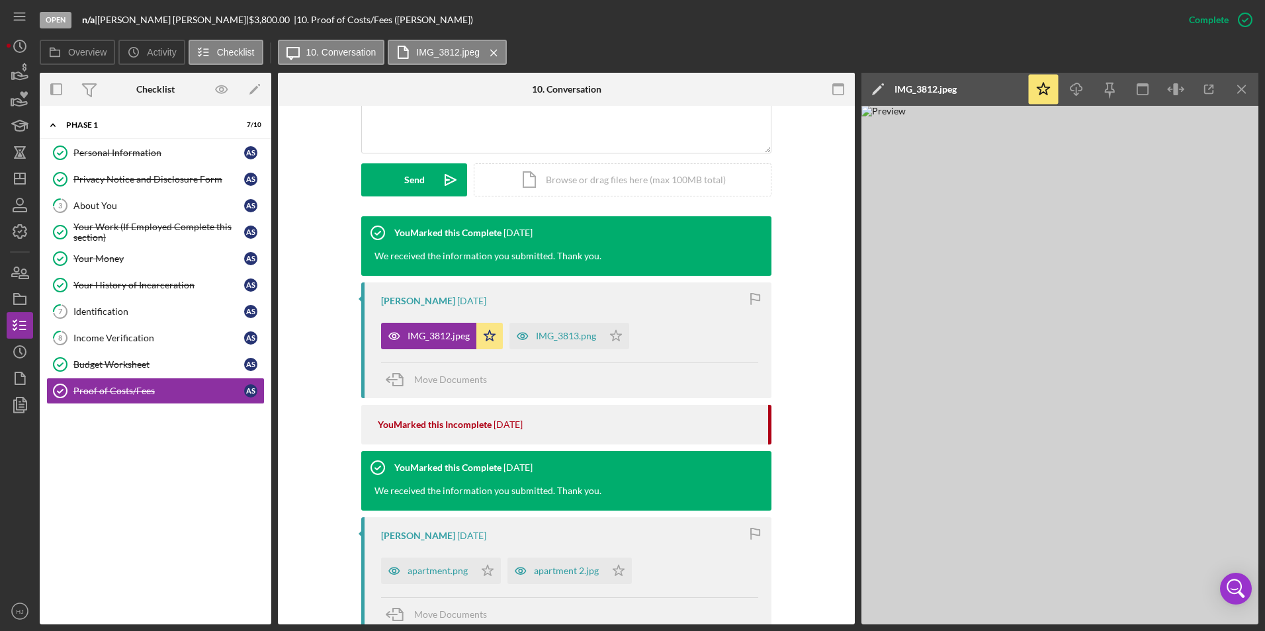
click at [330, 146] on div "Visible to Client Internal v Color teal Color pink Remove color Add row above A…" at bounding box center [566, 97] width 537 height 240
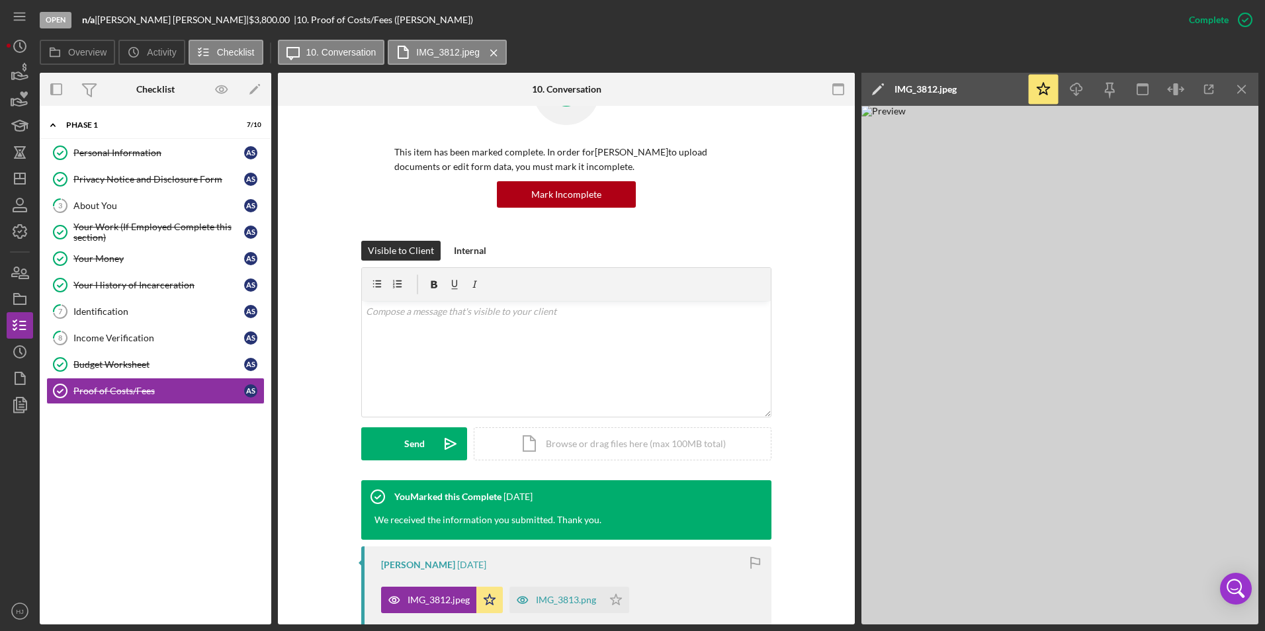
scroll to position [66, 0]
